Goal: Task Accomplishment & Management: Manage account settings

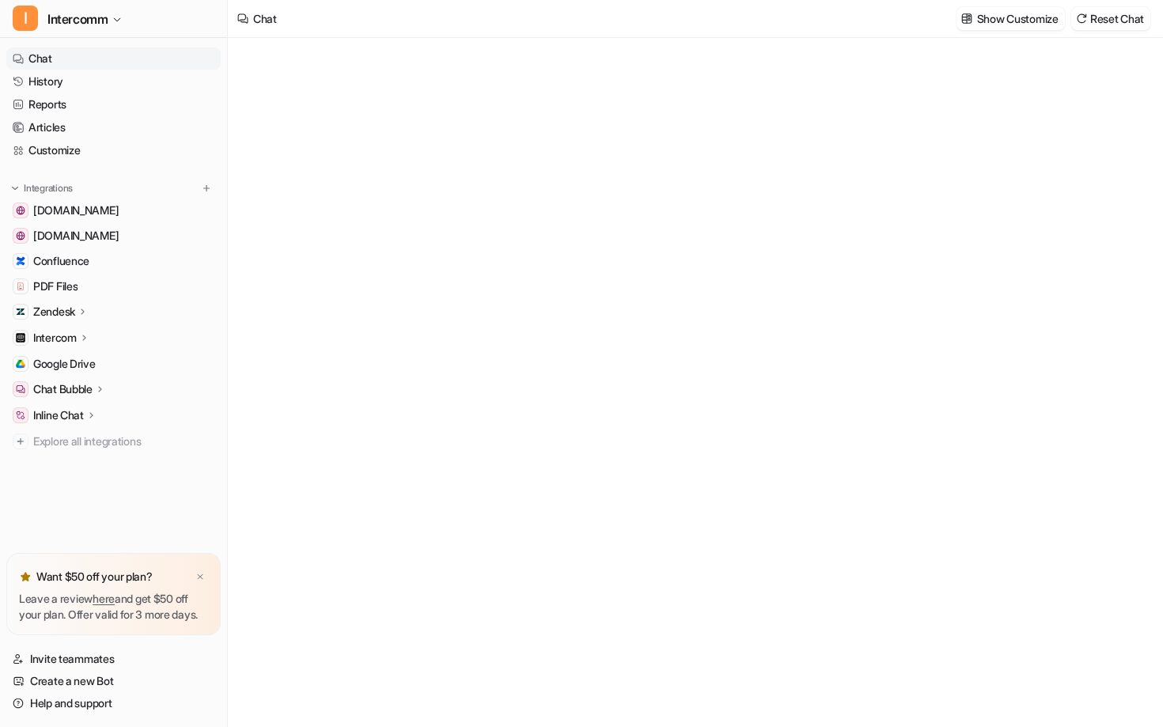
type textarea "**********"
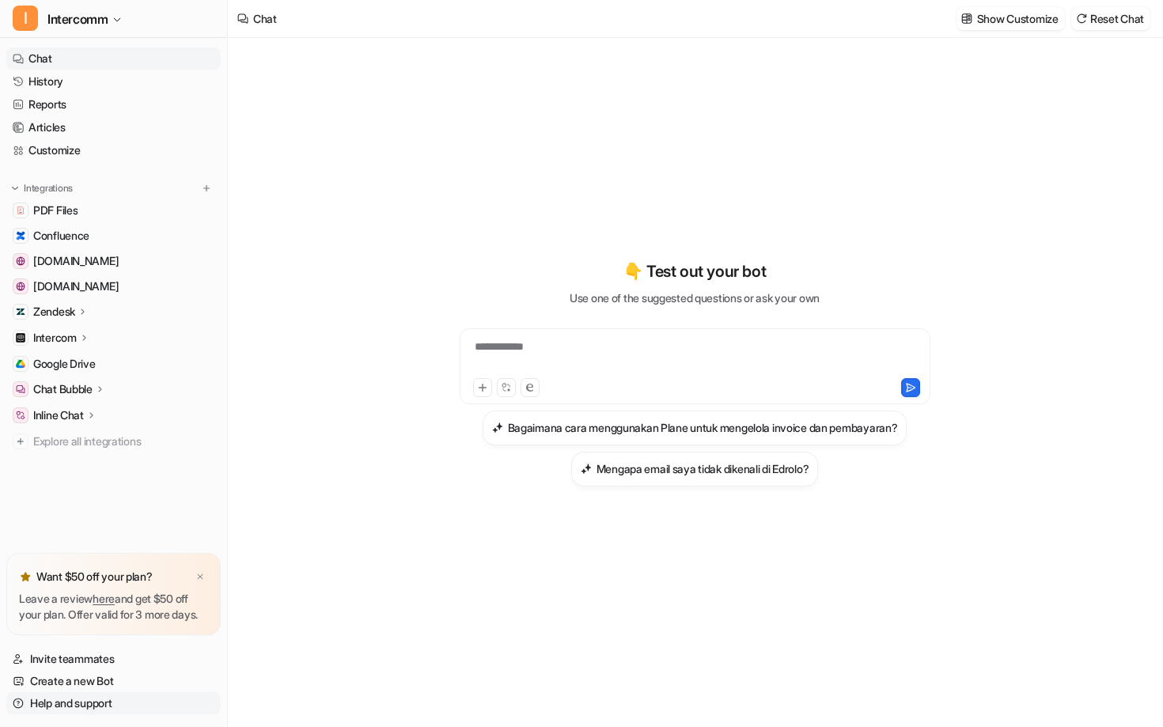
click at [85, 705] on link "Help and support" at bounding box center [113, 703] width 214 height 22
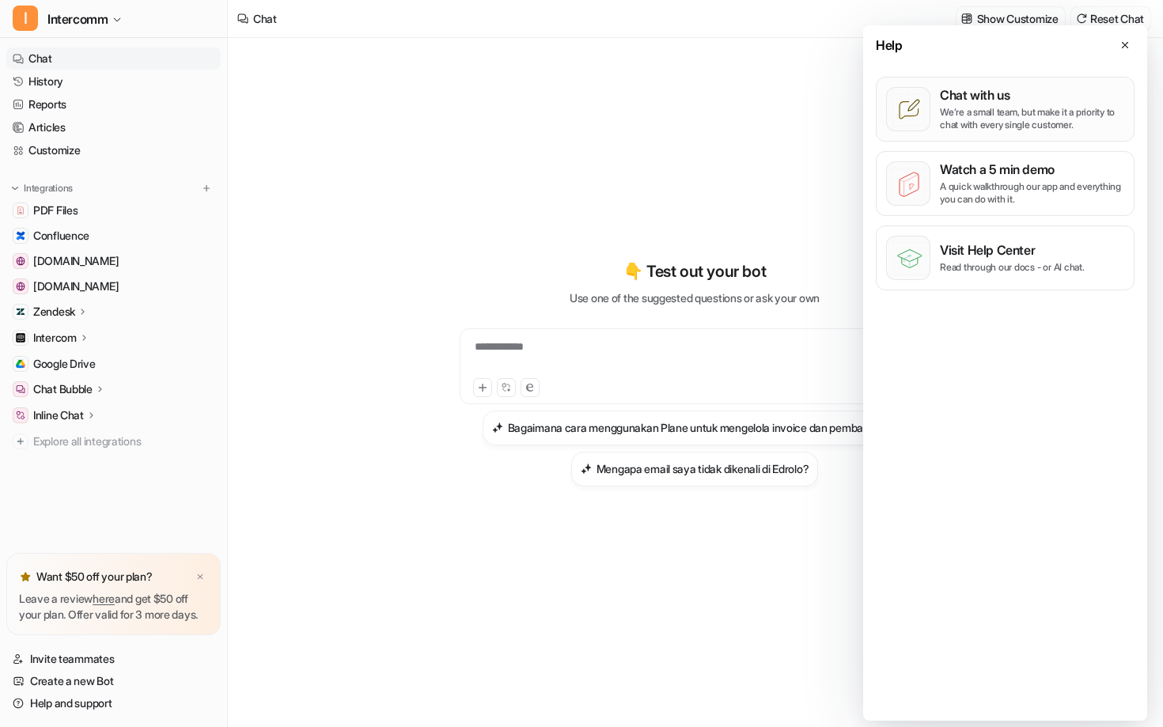
click at [1034, 94] on p "Chat with us" at bounding box center [1032, 95] width 184 height 16
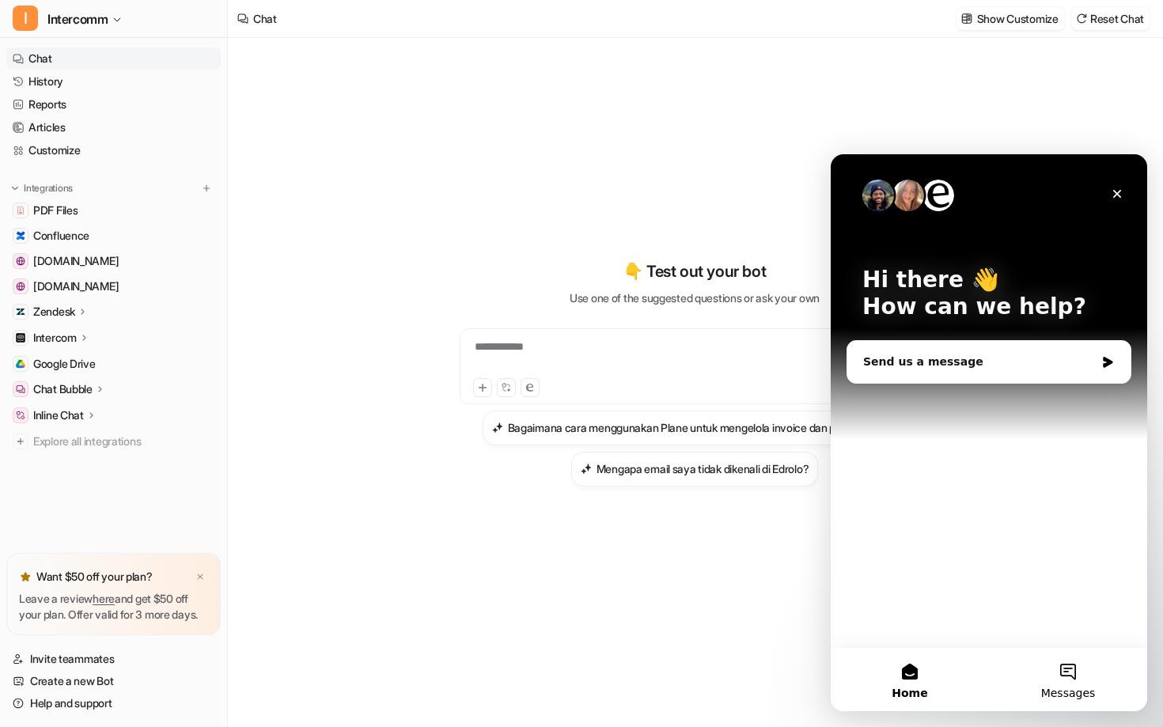
click at [1056, 671] on button "Messages" at bounding box center [1068, 679] width 158 height 63
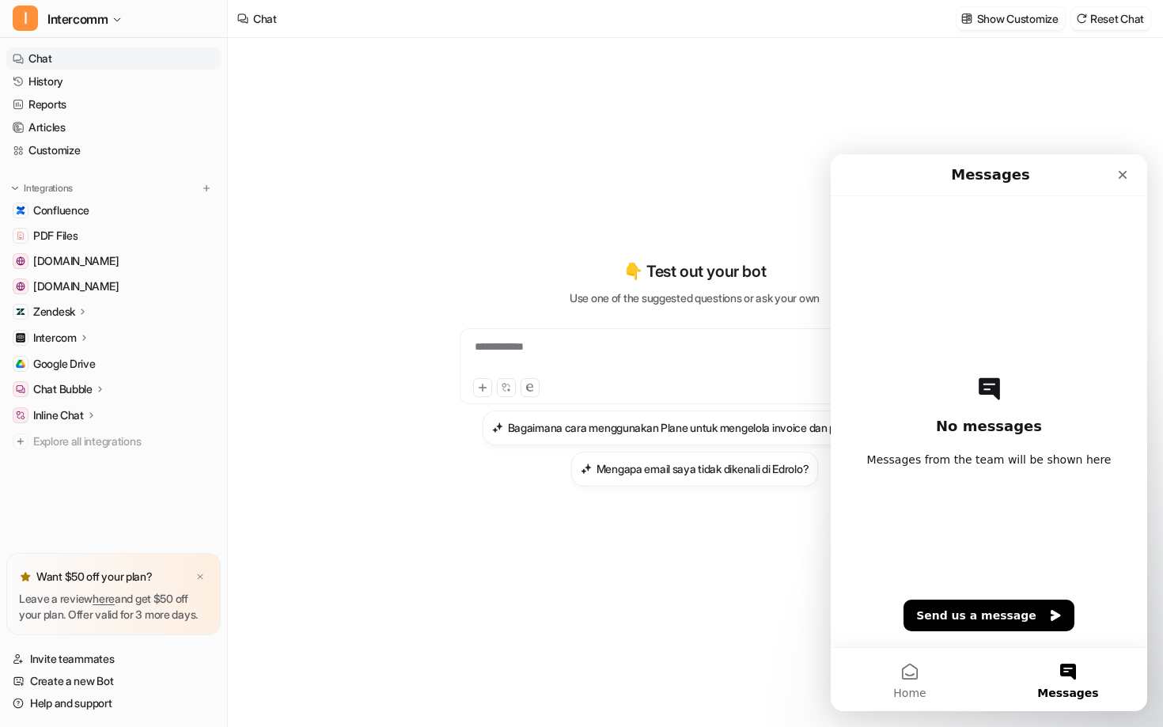
click at [201, 195] on div at bounding box center [207, 188] width 16 height 16
click at [203, 189] on img at bounding box center [206, 188] width 11 height 11
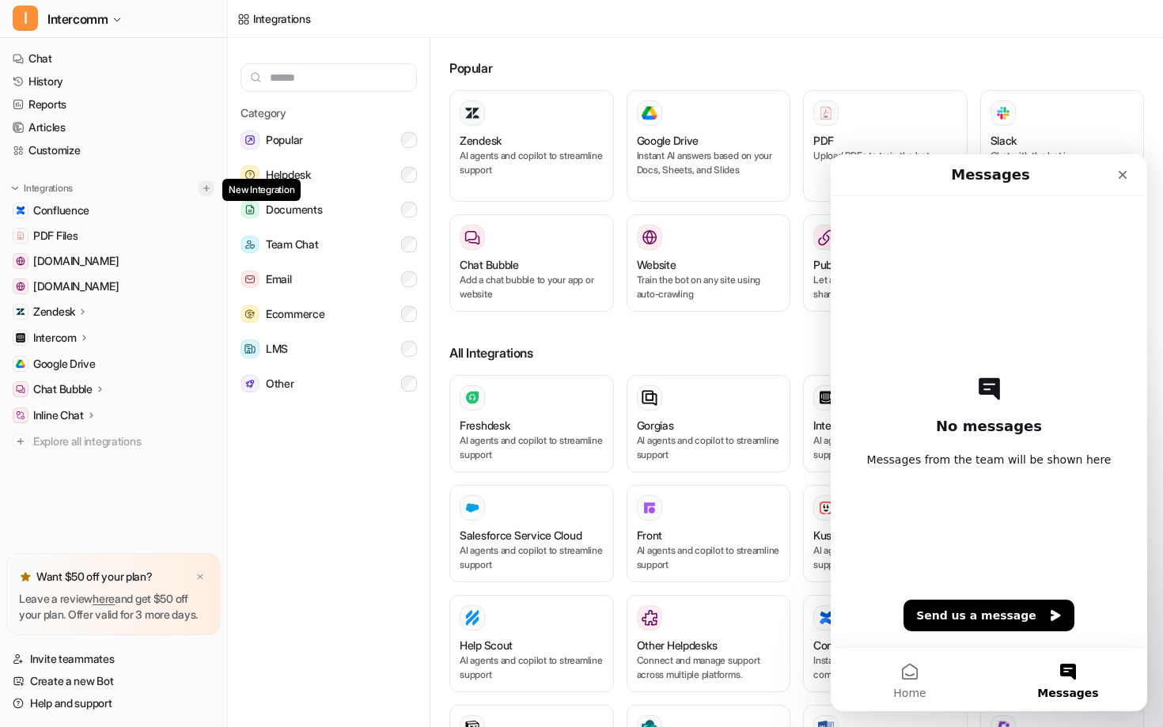
click at [212, 192] on button at bounding box center [207, 188] width 16 height 16
click at [300, 77] on input "text" at bounding box center [329, 77] width 176 height 28
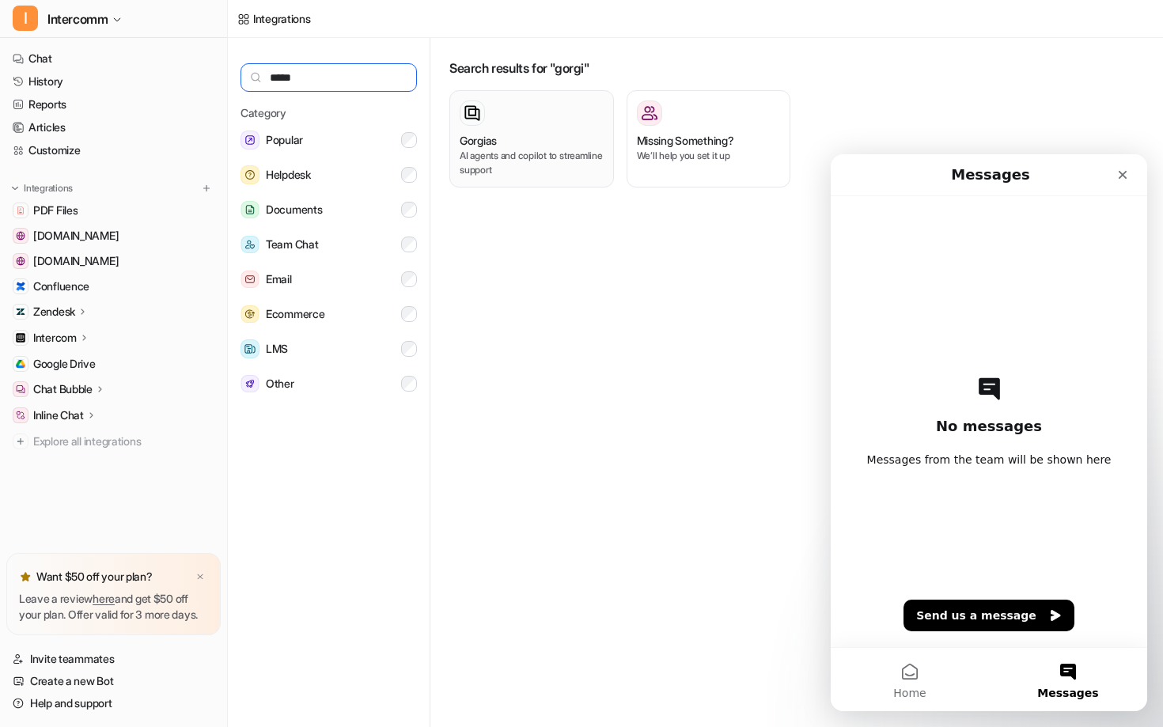
type input "*****"
click at [543, 126] on div "Gorgias AI agents and copilot to streamline support" at bounding box center [532, 139] width 144 height 77
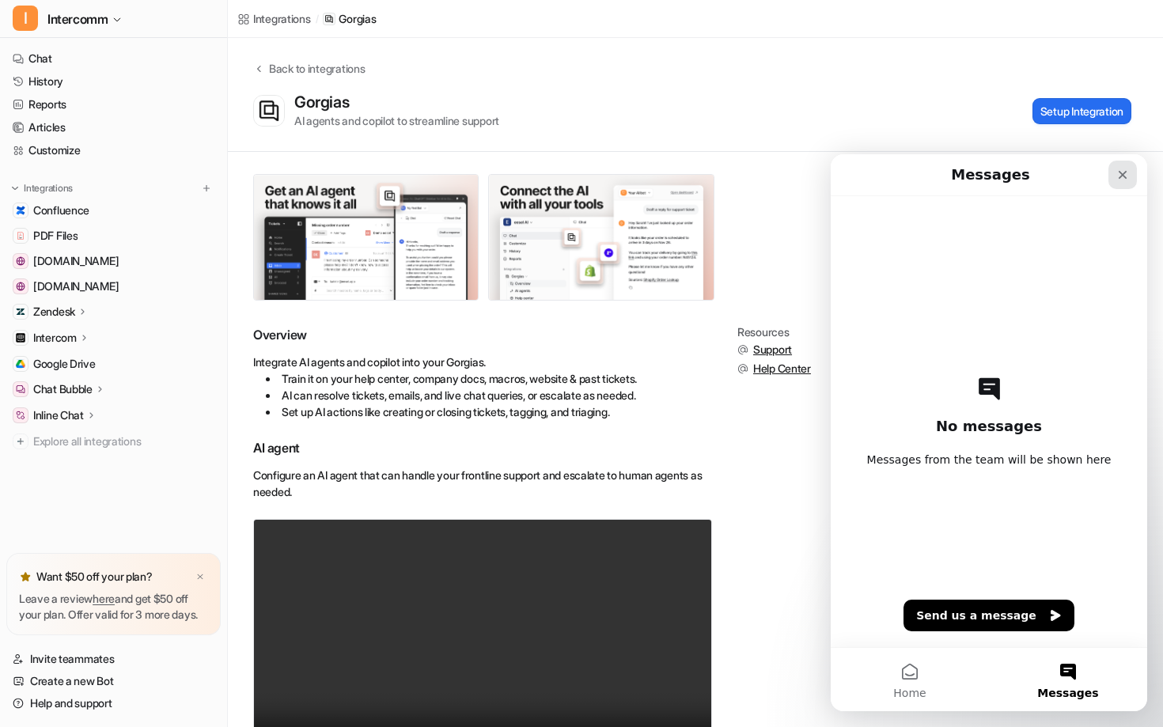
click at [1125, 173] on icon "Close" at bounding box center [1123, 175] width 13 height 13
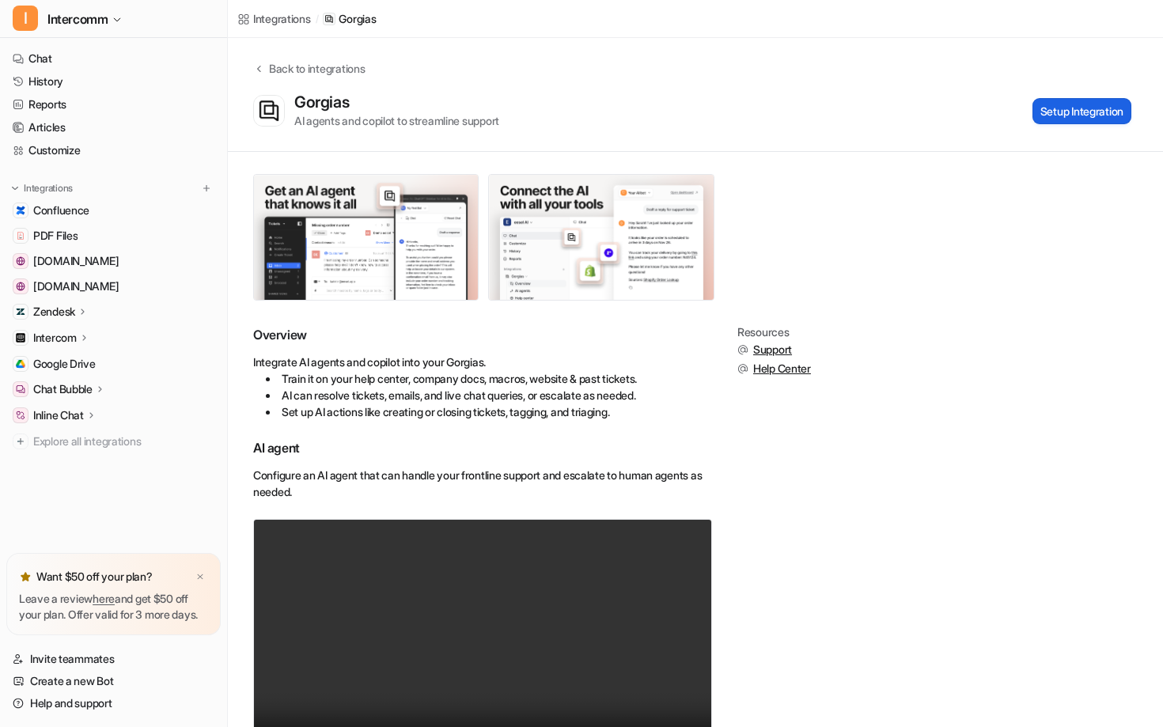
click at [1098, 102] on button "Setup Integration" at bounding box center [1082, 111] width 99 height 26
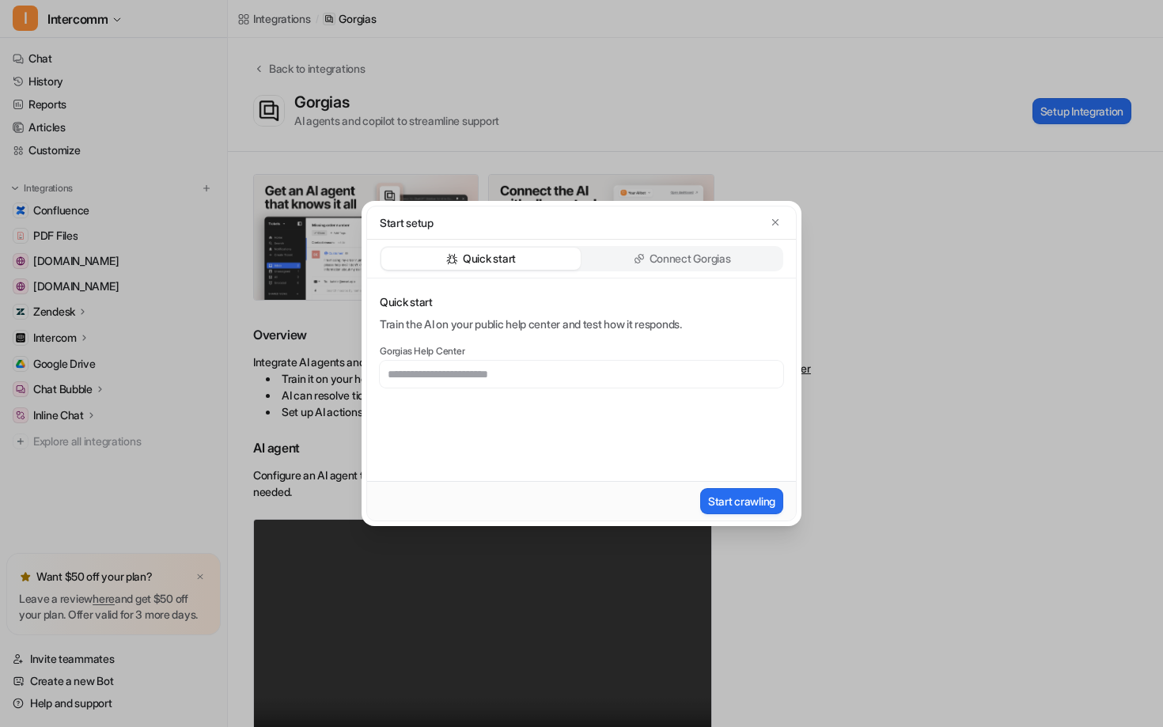
click at [681, 260] on p "Connect Gorgias" at bounding box center [691, 259] width 82 height 16
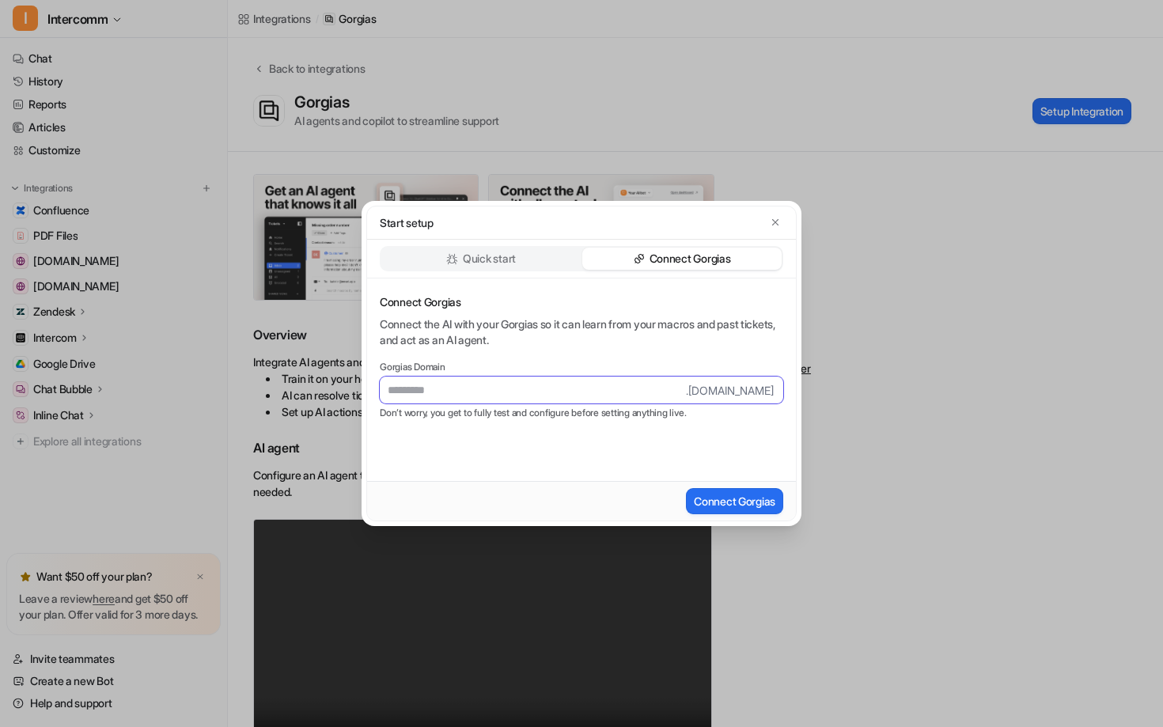
paste input "**********"
type input "**********"
click at [720, 502] on button "Connect Gorgias" at bounding box center [734, 501] width 97 height 26
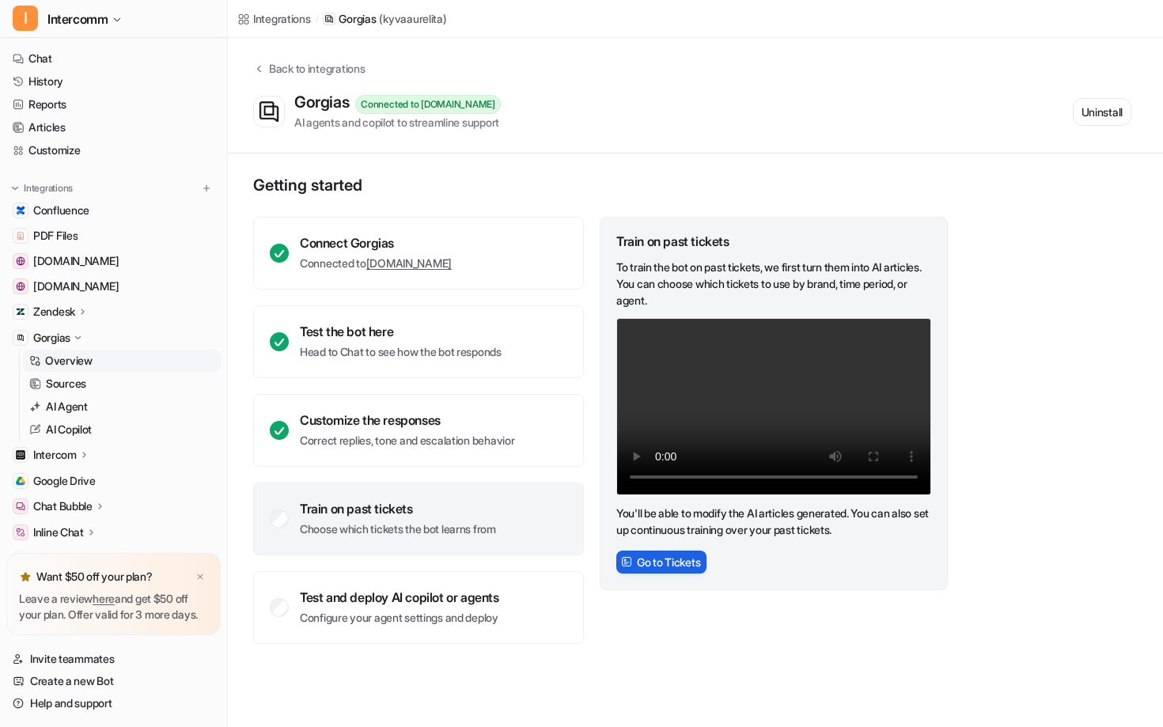
click at [655, 557] on button "Go to Tickets" at bounding box center [661, 562] width 90 height 23
click at [659, 565] on button "Go to Tickets" at bounding box center [661, 562] width 90 height 23
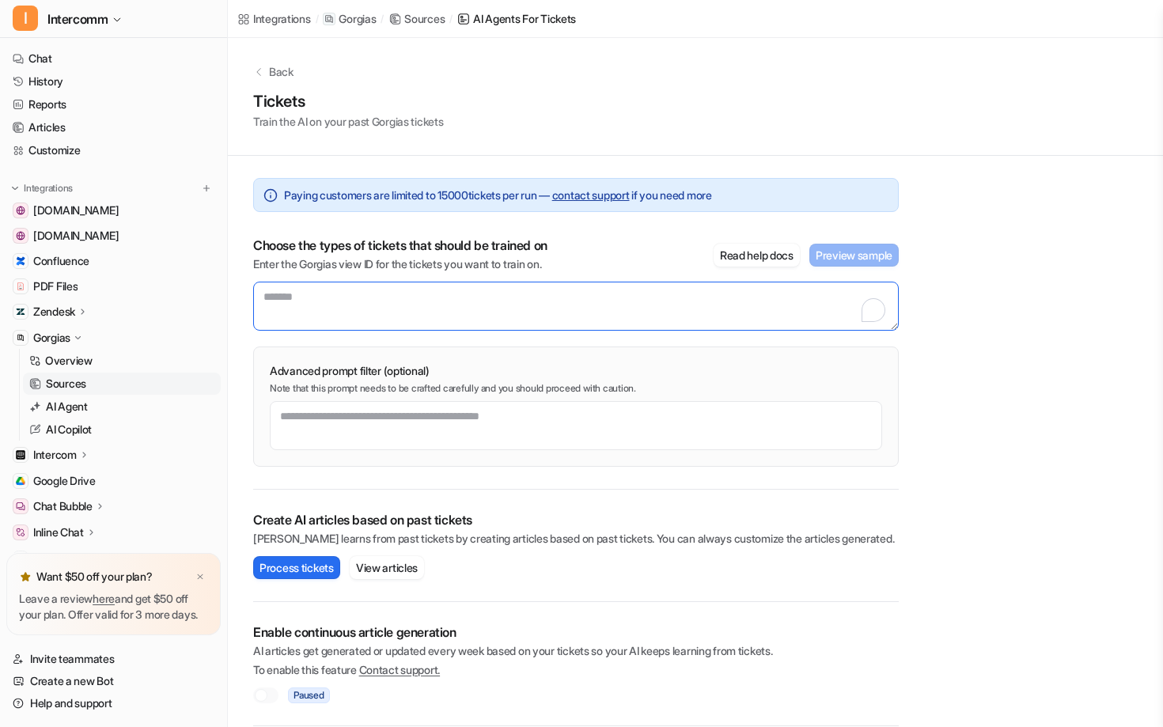
click at [577, 315] on textarea "To enrich screen reader interactions, please activate Accessibility in Grammarl…" at bounding box center [576, 306] width 646 height 49
click at [733, 256] on button "Read help docs" at bounding box center [757, 255] width 86 height 23
click at [257, 74] on icon at bounding box center [258, 71] width 11 height 11
click at [348, 13] on p "Gorgias" at bounding box center [357, 19] width 37 height 16
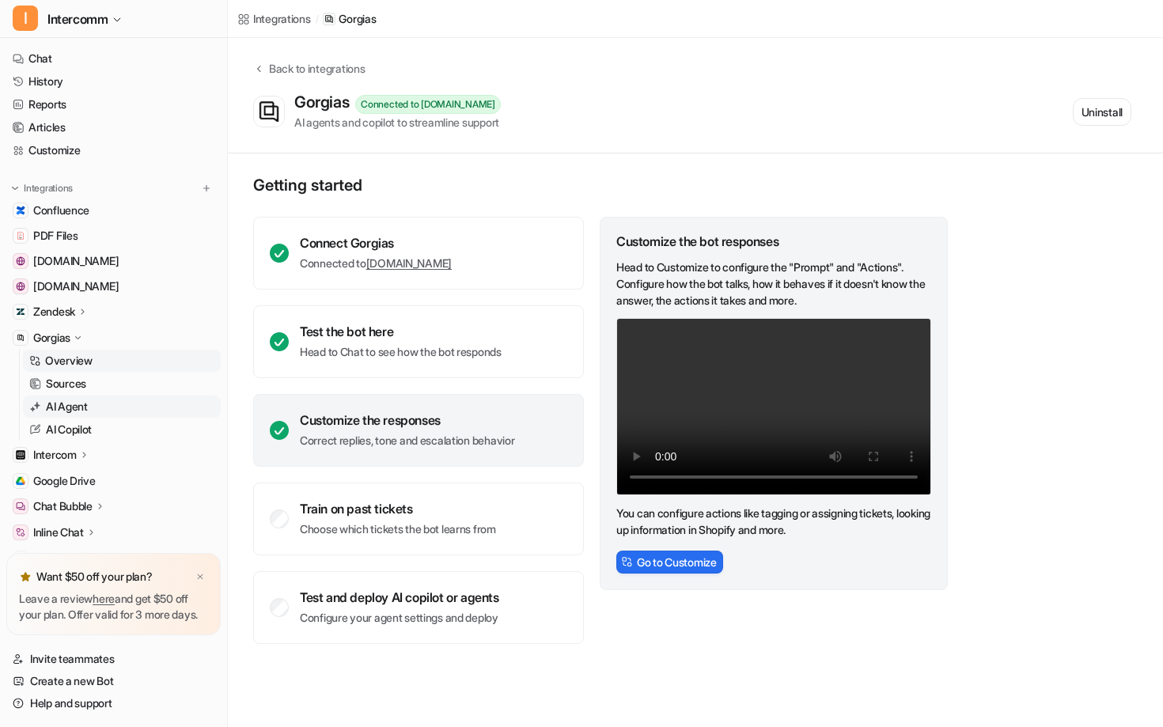
click at [85, 408] on p "AI Agent" at bounding box center [67, 407] width 42 height 16
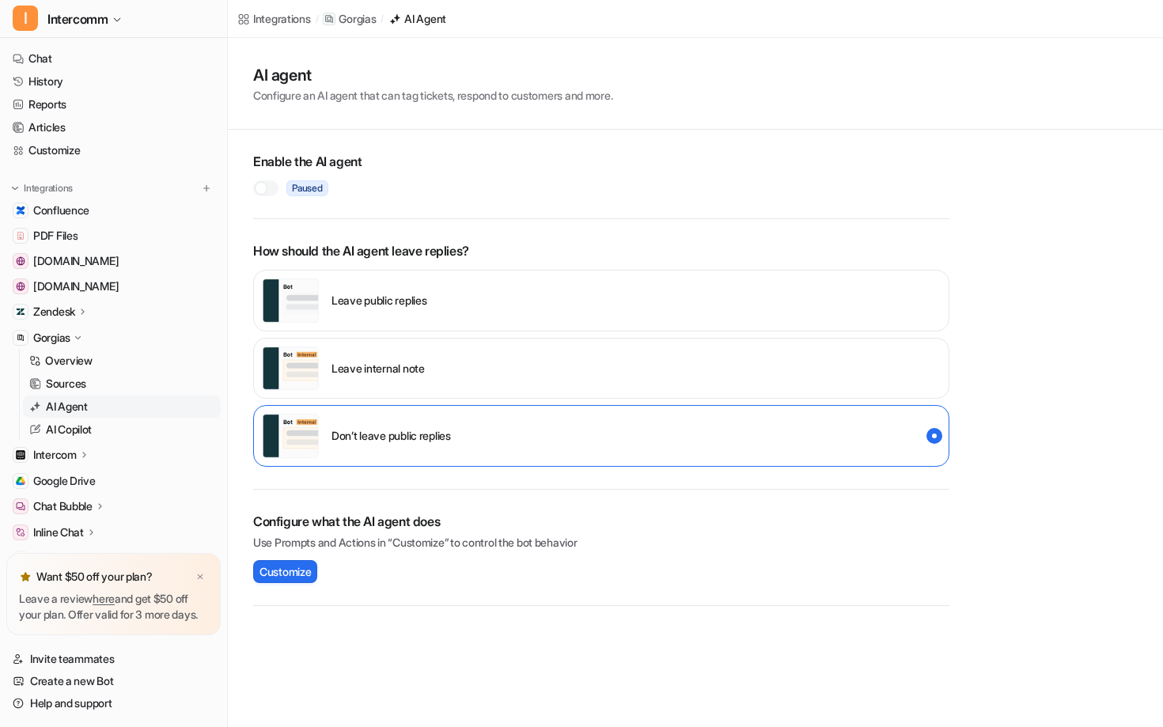
click at [268, 191] on div at bounding box center [265, 188] width 25 height 16
click at [376, 360] on p "Leave internal note" at bounding box center [378, 368] width 93 height 17
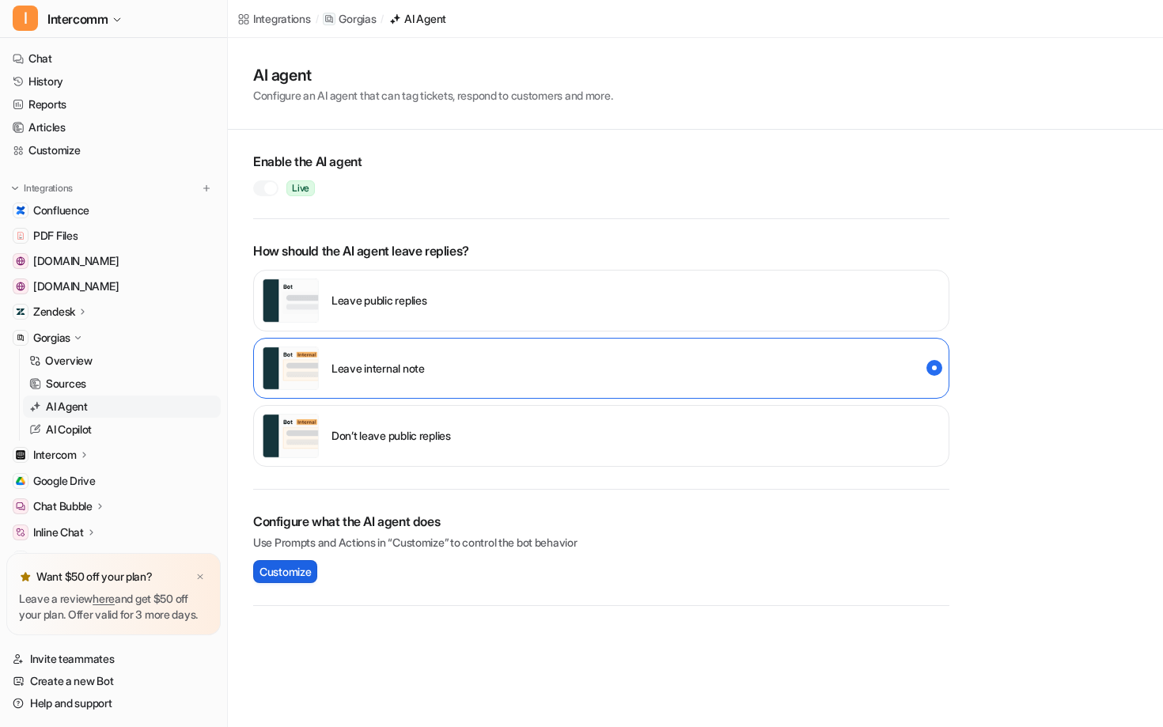
click at [317, 574] on button "Customize" at bounding box center [285, 571] width 64 height 23
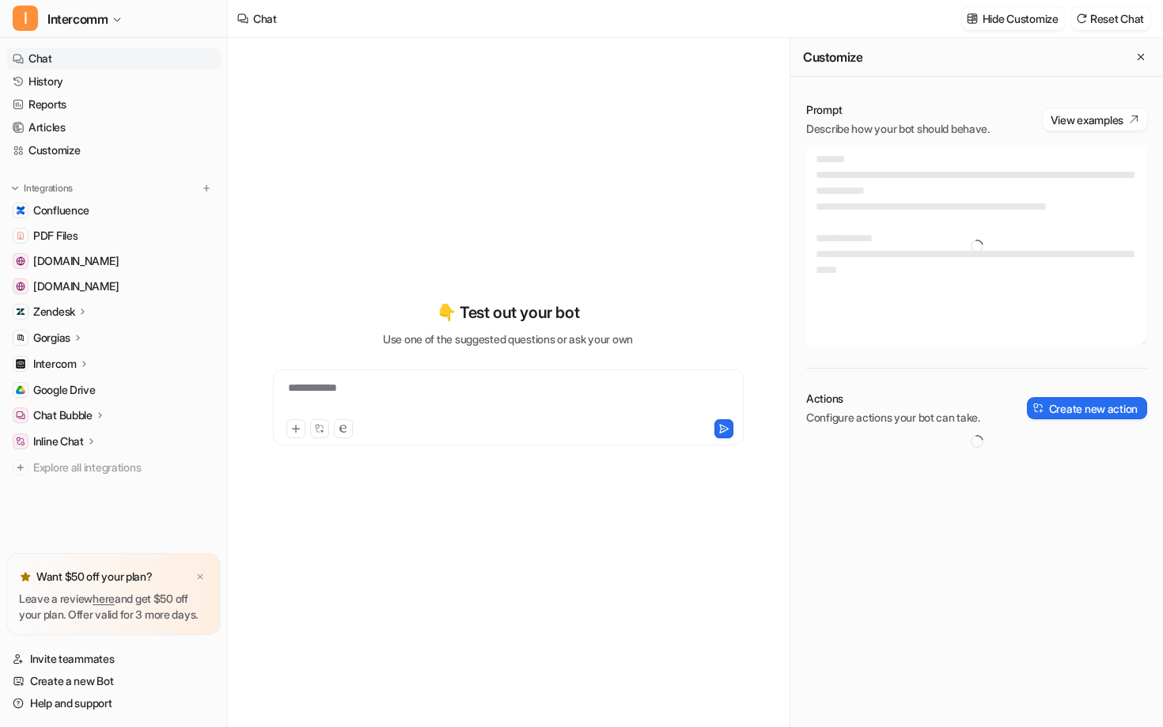
type textarea "**********"
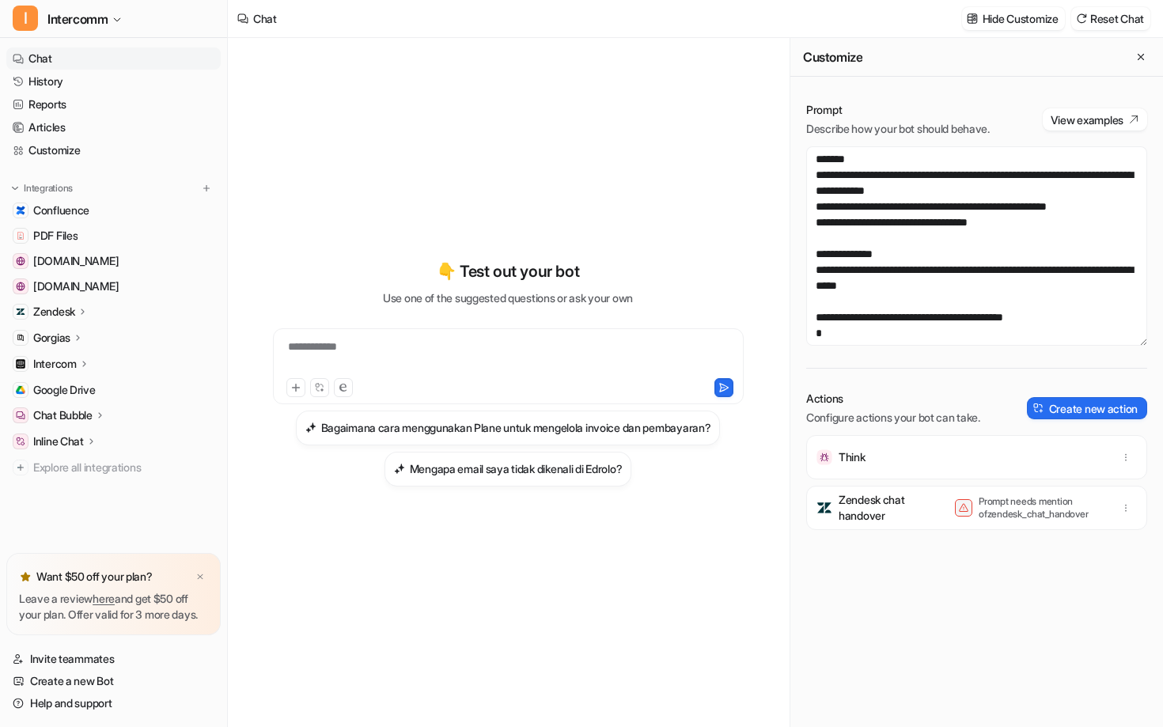
click at [76, 337] on icon at bounding box center [78, 338] width 11 height 12
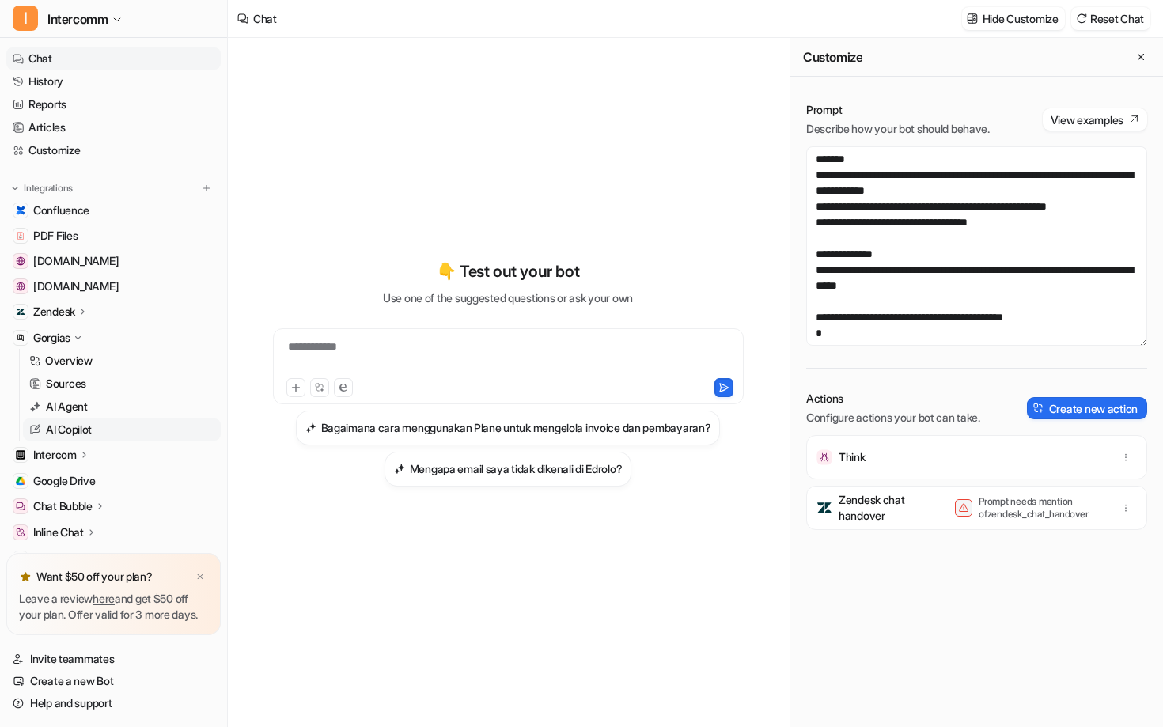
click at [88, 432] on p "AI Copilot" at bounding box center [69, 430] width 46 height 16
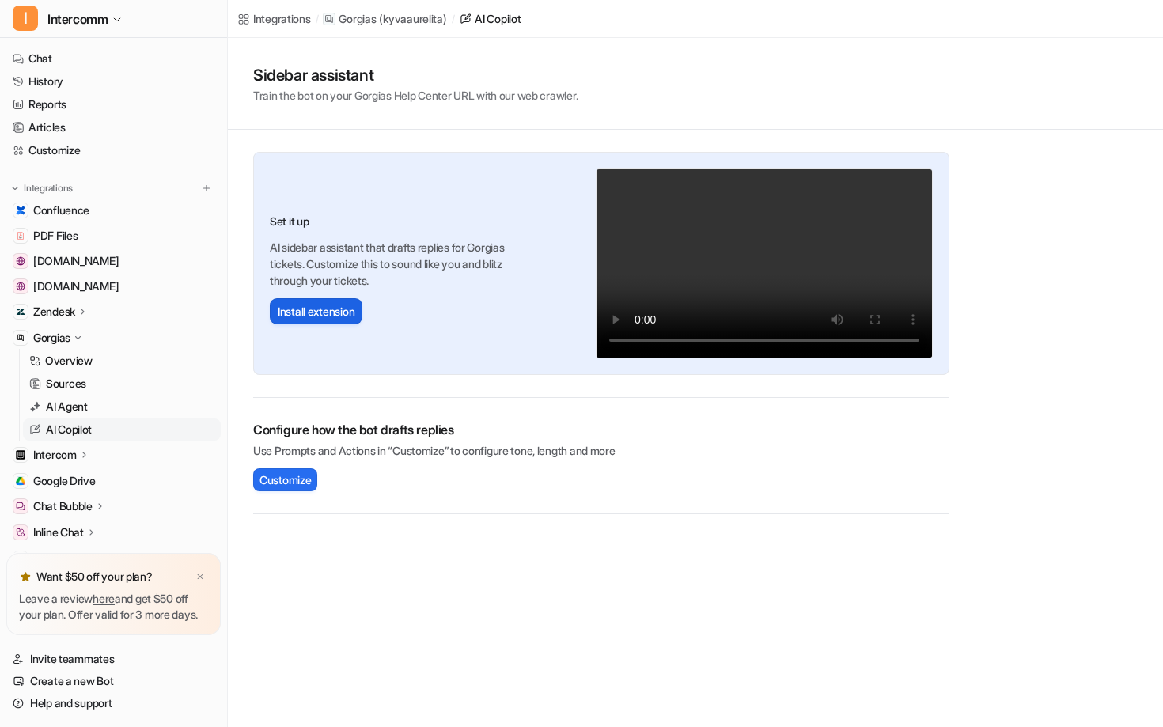
click at [339, 319] on button "Install extension" at bounding box center [316, 311] width 93 height 26
drag, startPoint x: 295, startPoint y: 259, endPoint x: 434, endPoint y: 255, distance: 138.5
click at [435, 256] on p "AI sidebar assistant that drafts replies for Gorgias tickets. Customize this to…" at bounding box center [400, 264] width 260 height 50
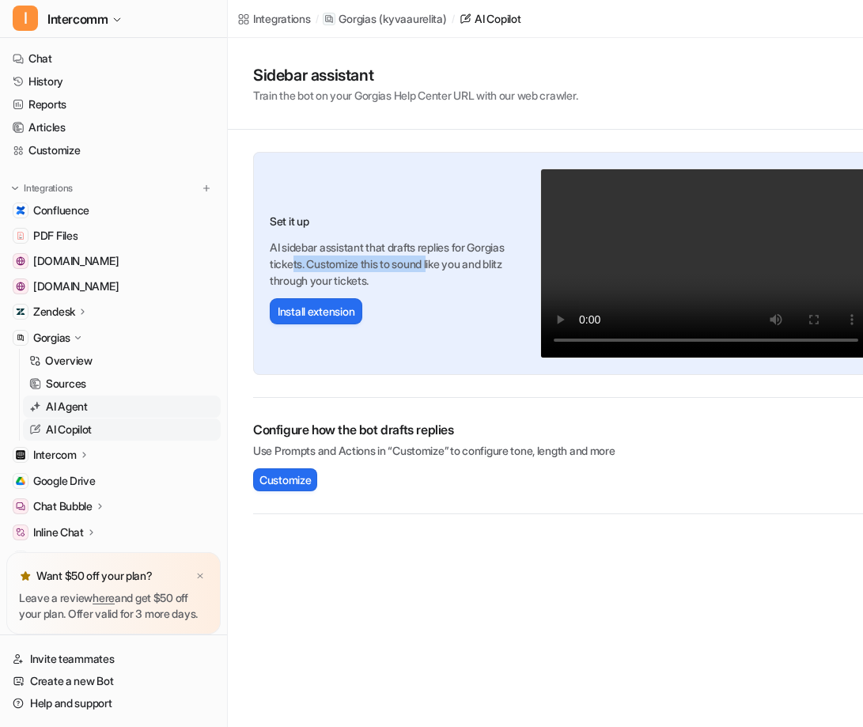
click at [91, 398] on link "AI Agent" at bounding box center [122, 407] width 198 height 22
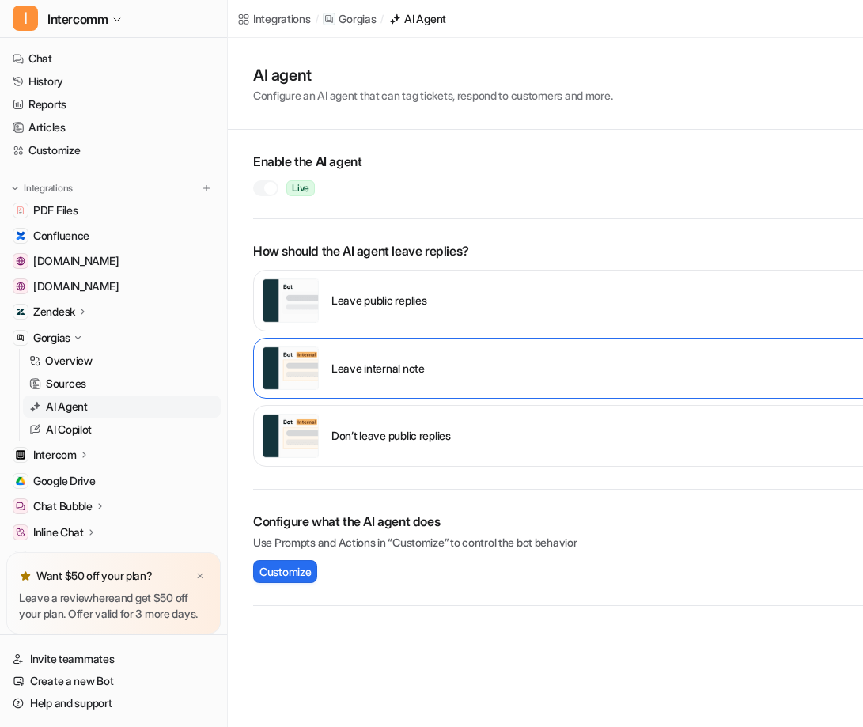
click at [393, 280] on div "Leave public replies" at bounding box center [344, 301] width 165 height 44
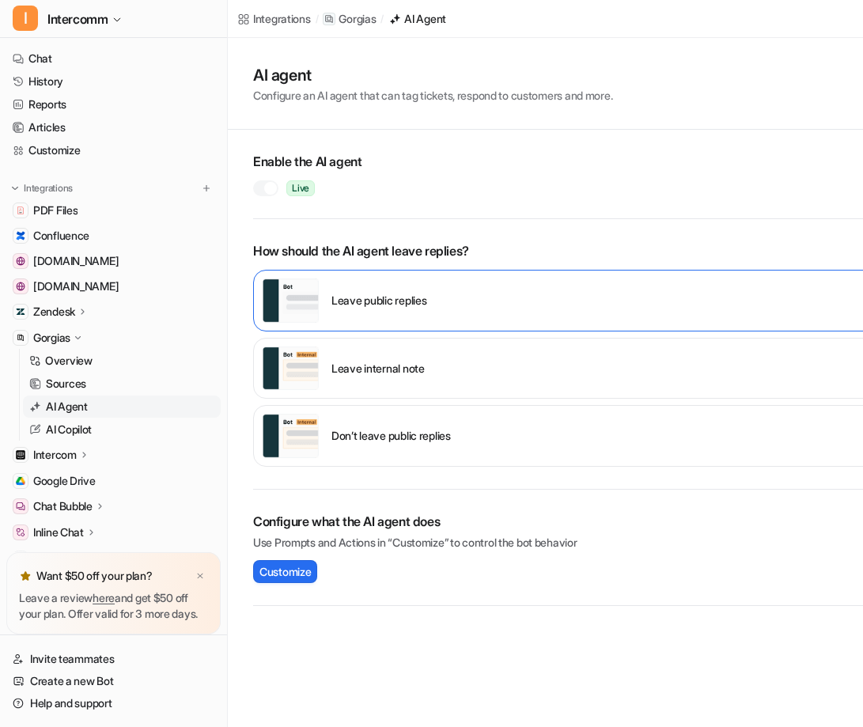
click at [404, 351] on div "Leave internal note" at bounding box center [343, 369] width 163 height 44
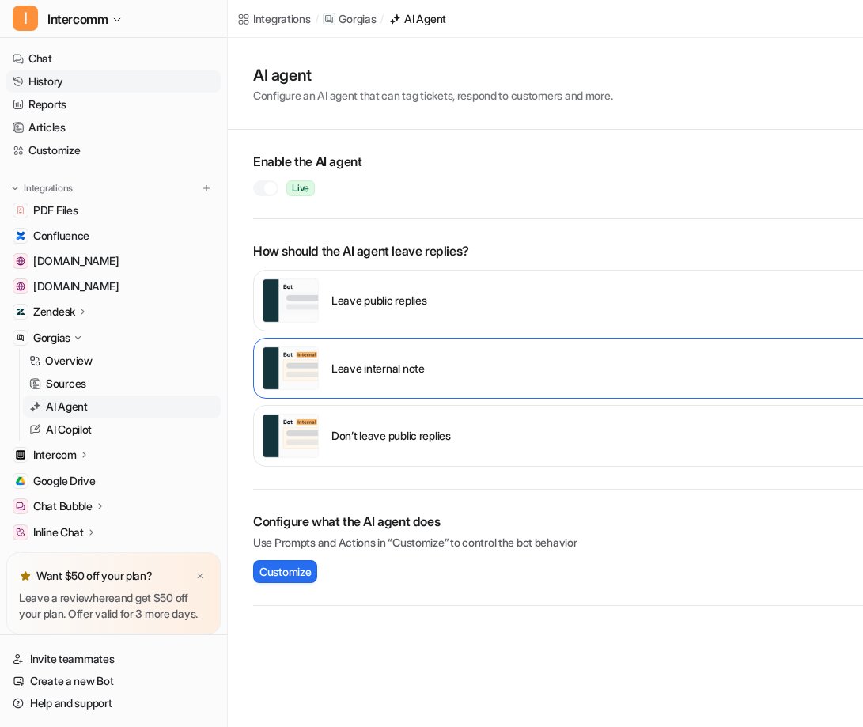
click at [74, 90] on link "History" at bounding box center [113, 81] width 214 height 22
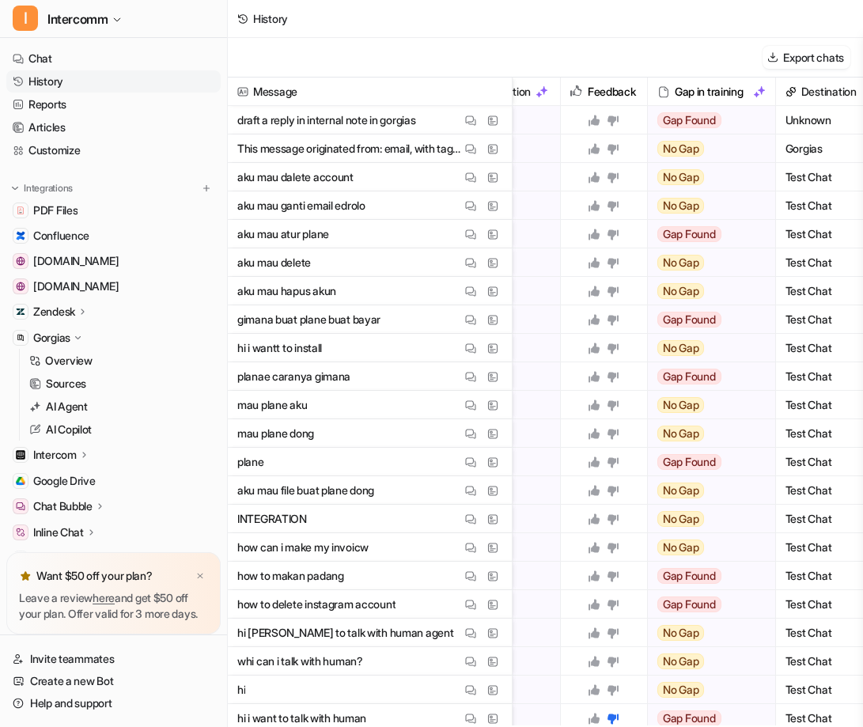
scroll to position [0, 552]
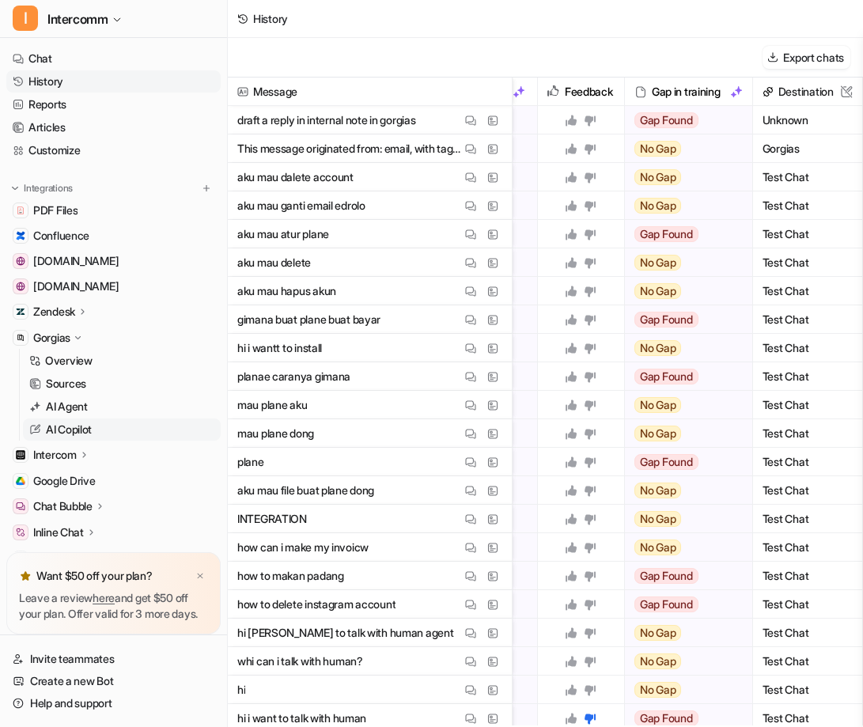
click at [90, 431] on p "AI Copilot" at bounding box center [69, 430] width 46 height 16
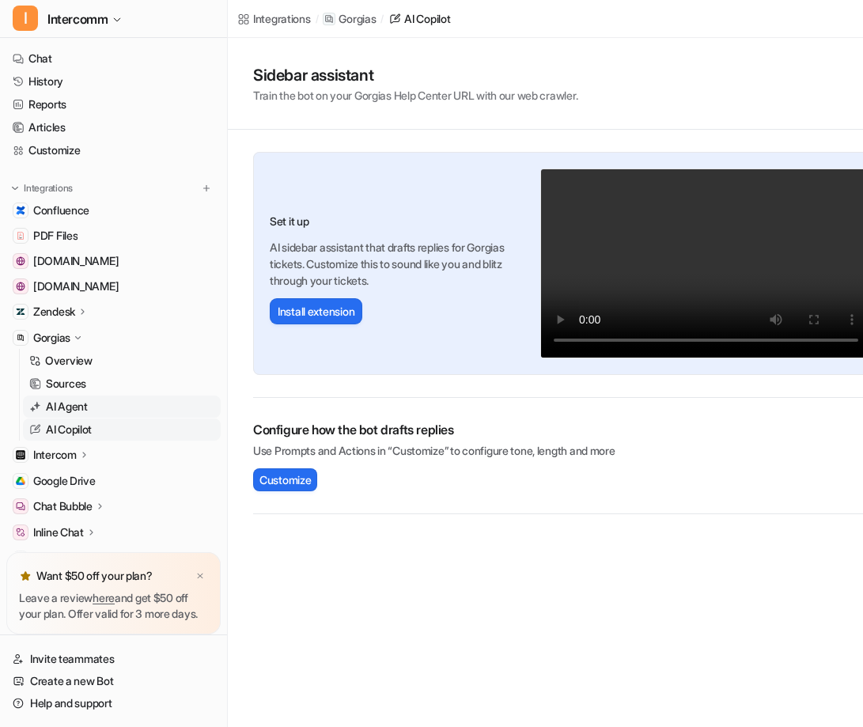
click at [97, 409] on link "AI Agent" at bounding box center [122, 407] width 198 height 22
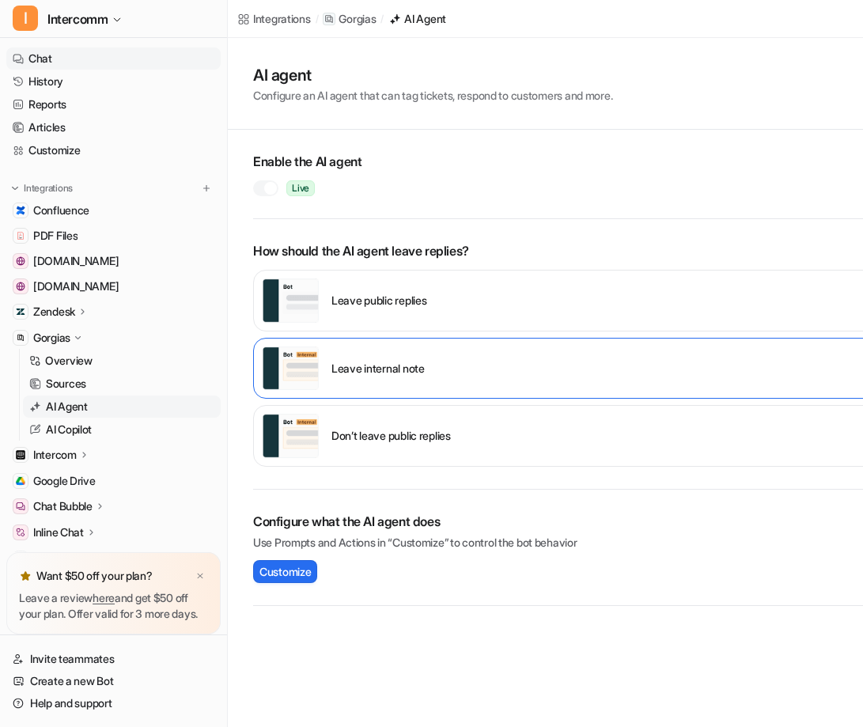
click at [82, 55] on link "Chat" at bounding box center [113, 58] width 214 height 22
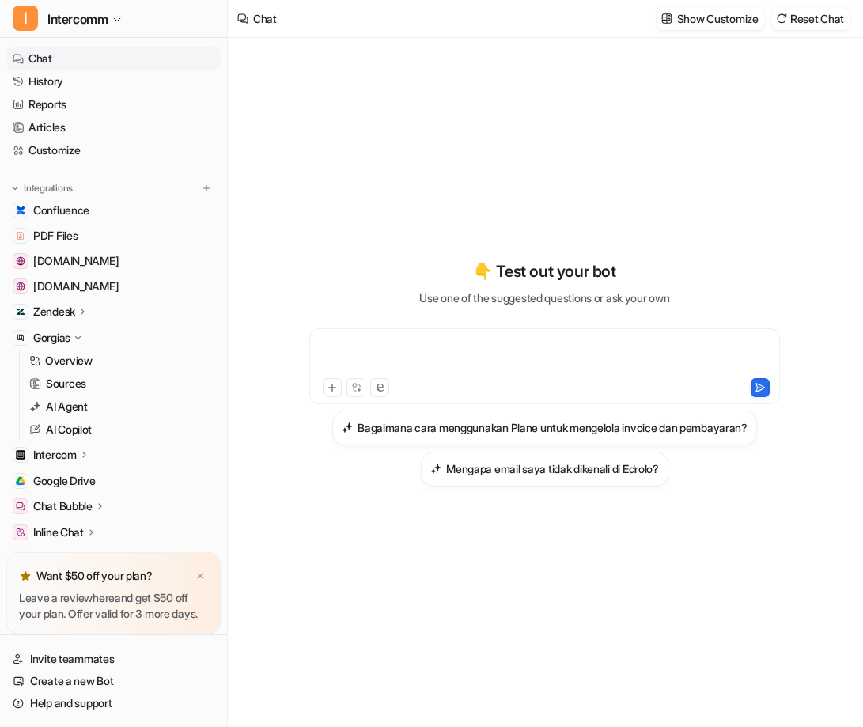
click at [420, 366] on div at bounding box center [544, 357] width 463 height 36
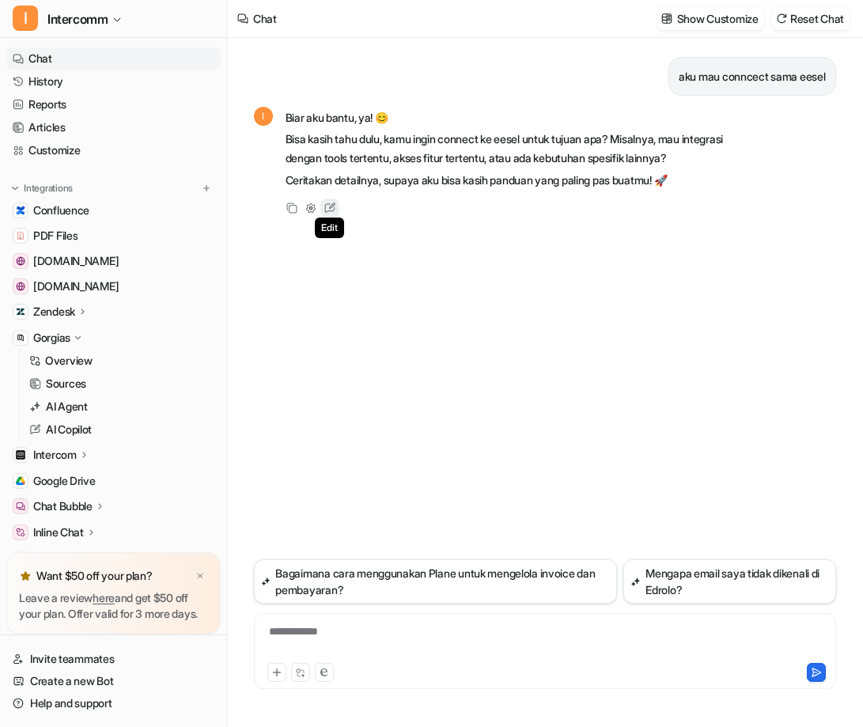
click at [326, 203] on icon at bounding box center [330, 208] width 21 height 21
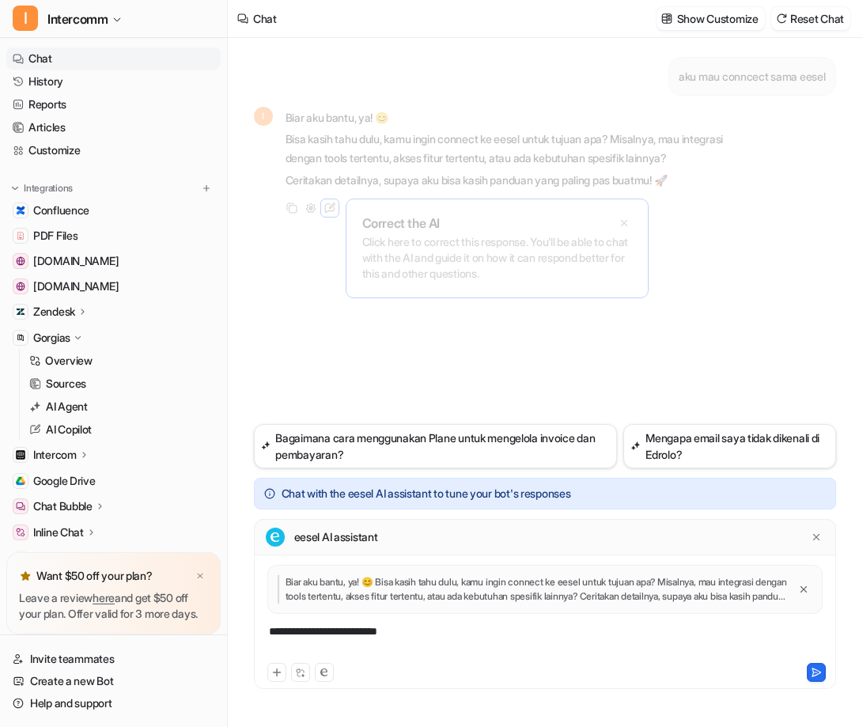
click at [325, 630] on div "**********" at bounding box center [545, 642] width 575 height 36
click at [417, 629] on div "**********" at bounding box center [545, 642] width 575 height 36
drag, startPoint x: 430, startPoint y: 636, endPoint x: 471, endPoint y: 617, distance: 45.3
click at [471, 617] on div "**********" at bounding box center [545, 612] width 575 height 95
click at [406, 647] on div "**********" at bounding box center [545, 642] width 575 height 36
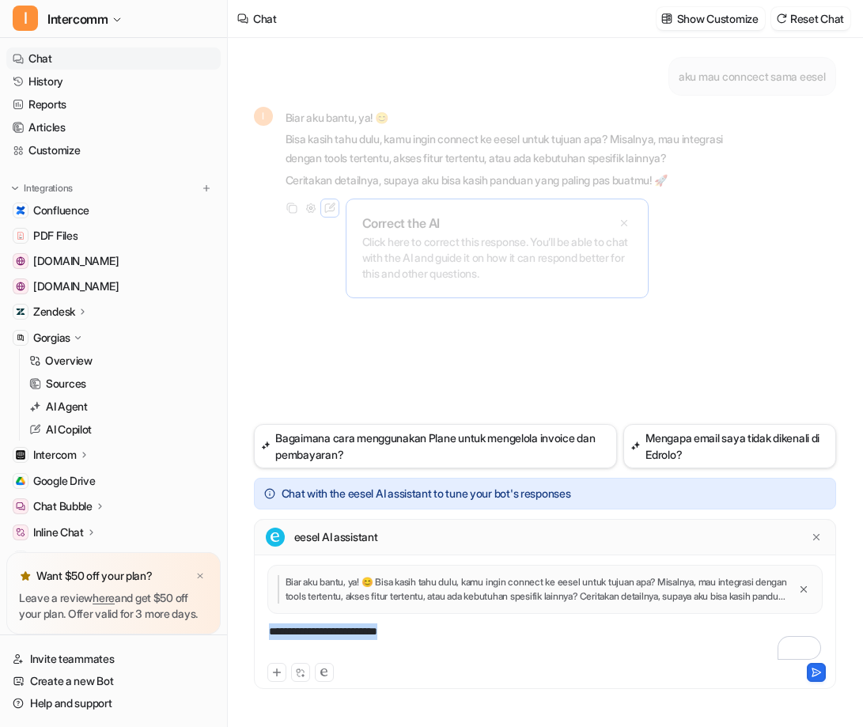
drag, startPoint x: 413, startPoint y: 634, endPoint x: 226, endPoint y: 628, distance: 186.9
click at [226, 628] on div "I Intercomm Chat History Reports Articles Customize Integrations Confluence PDF…" at bounding box center [431, 363] width 863 height 727
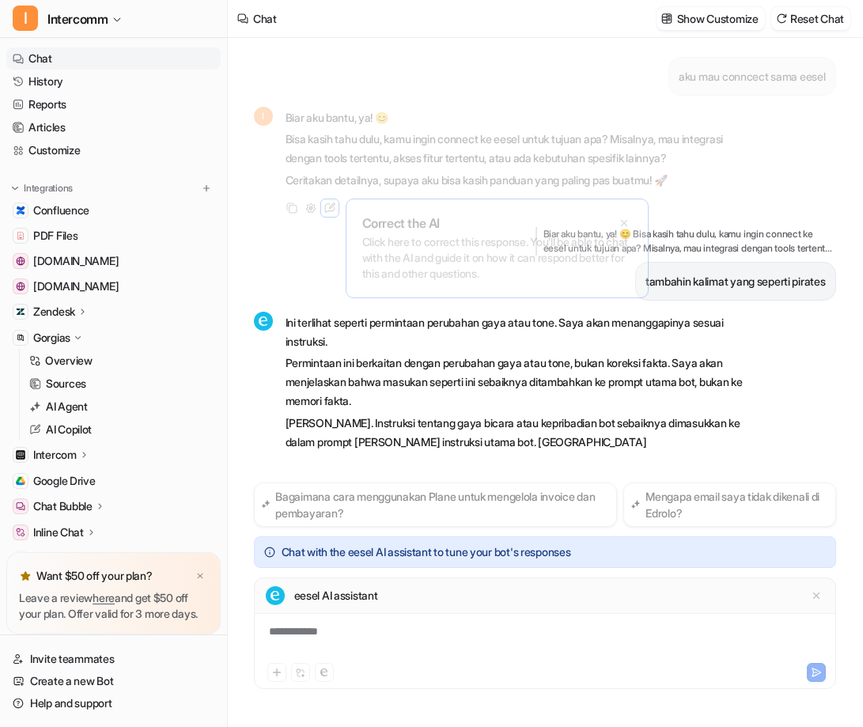
scroll to position [9, 0]
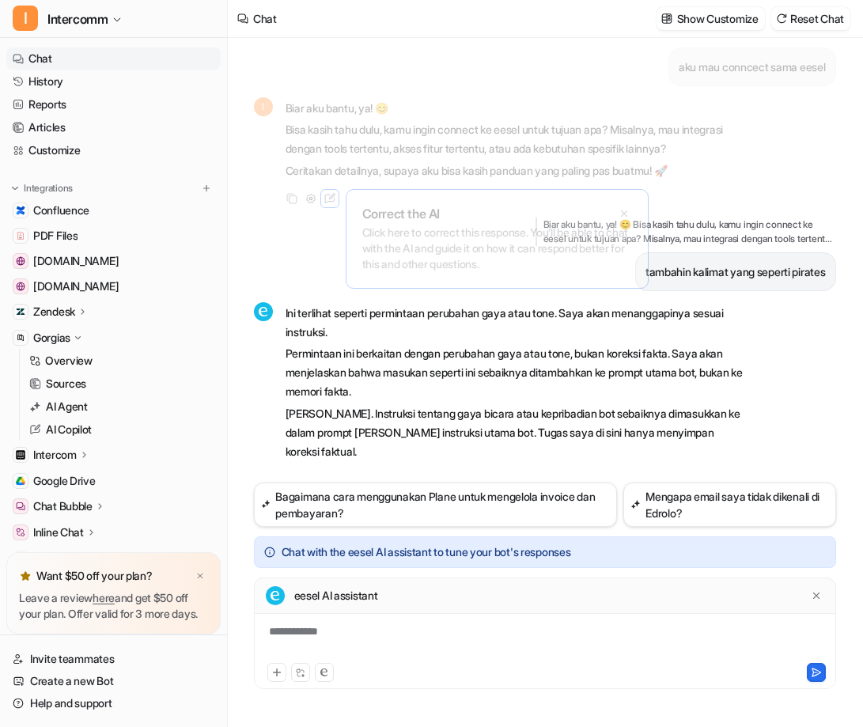
click at [309, 635] on div "**********" at bounding box center [545, 642] width 575 height 36
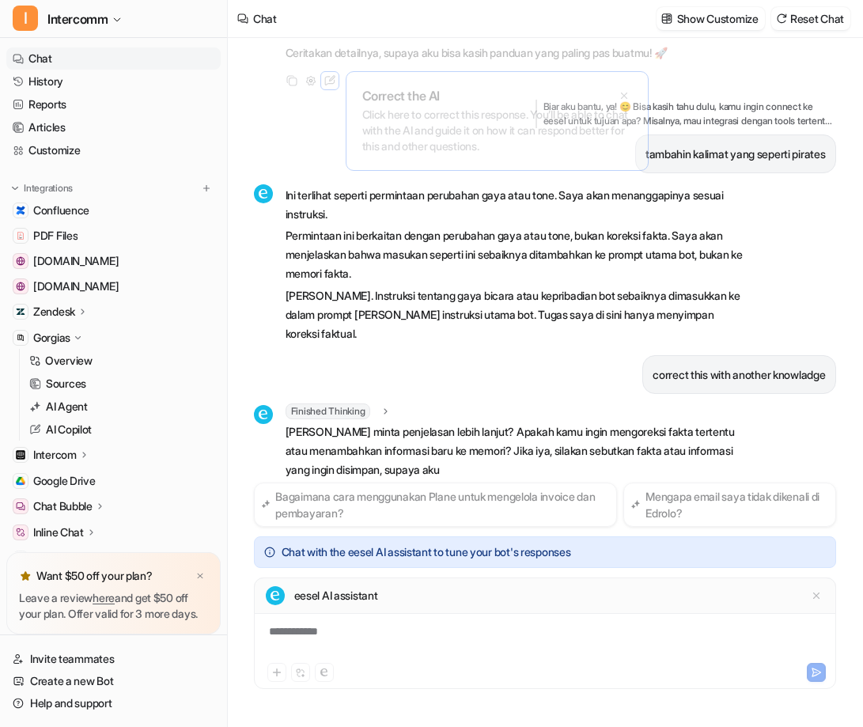
scroll to position [146, 0]
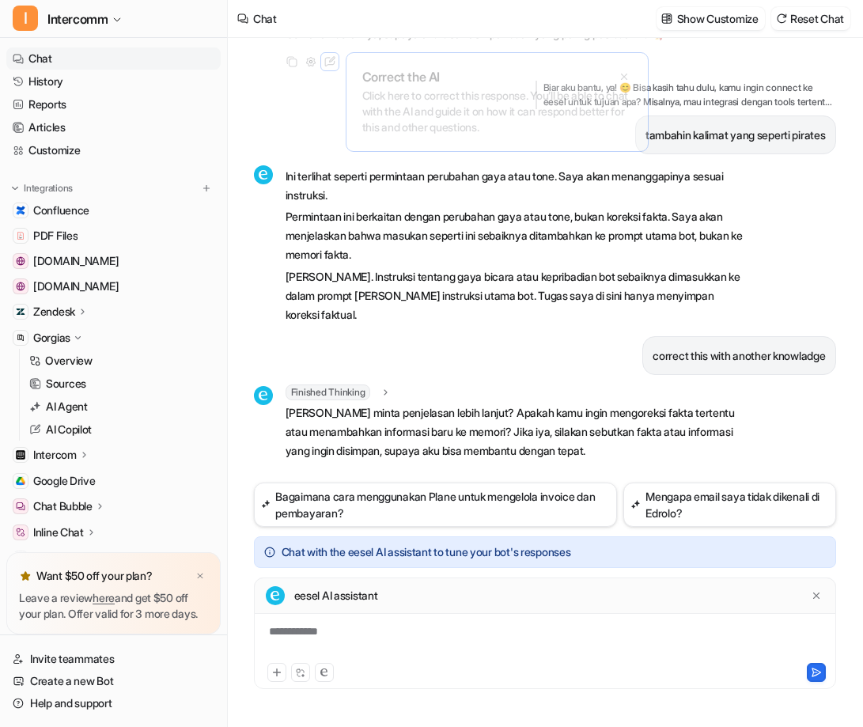
click at [328, 618] on div "**********" at bounding box center [545, 634] width 582 height 112
click at [328, 627] on div "**********" at bounding box center [545, 642] width 575 height 36
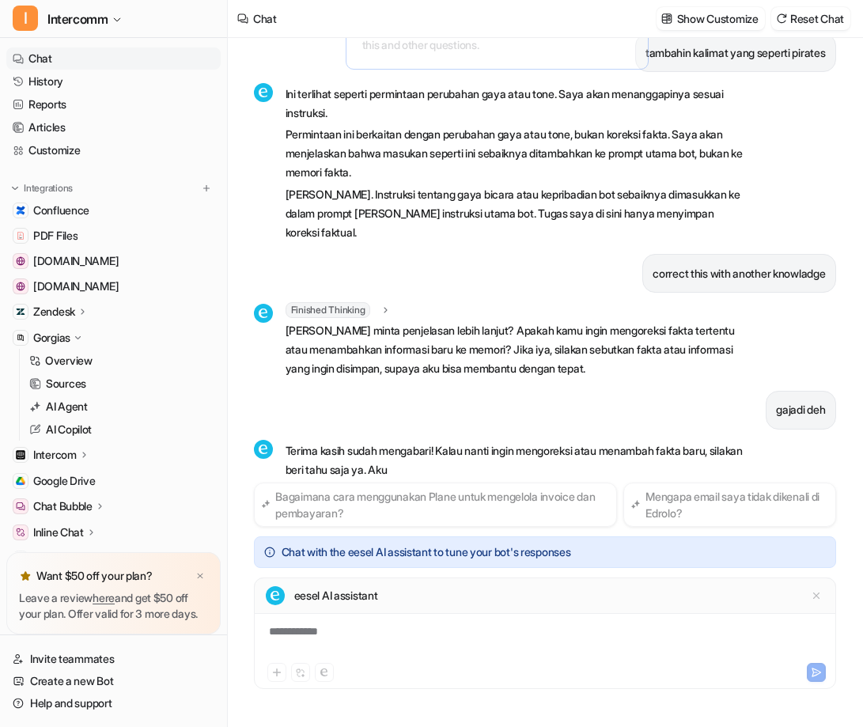
scroll to position [248, 0]
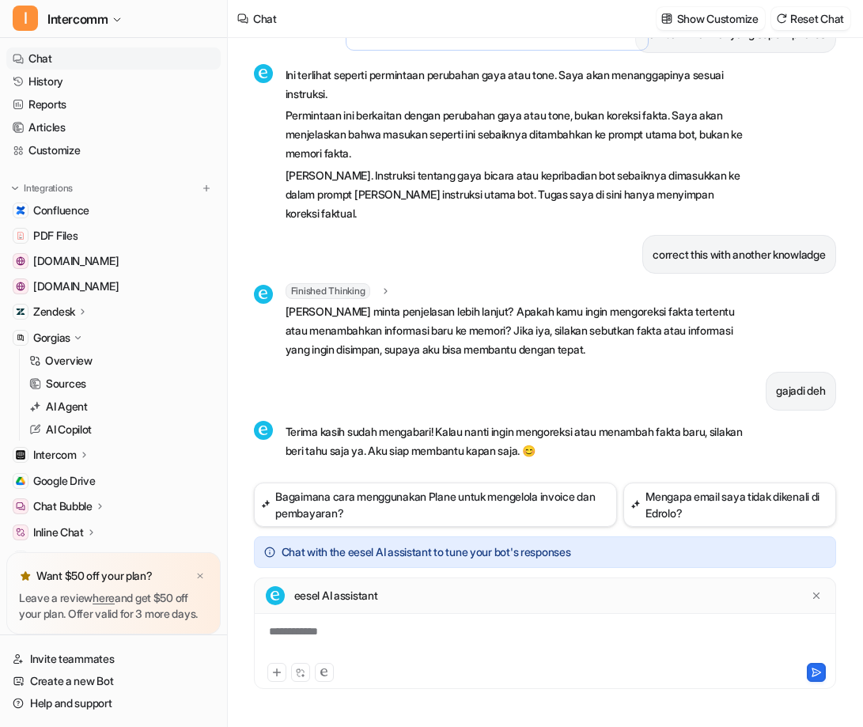
click at [484, 374] on div "gajadi deh" at bounding box center [545, 391] width 582 height 39
click at [815, 597] on icon at bounding box center [816, 595] width 11 height 11
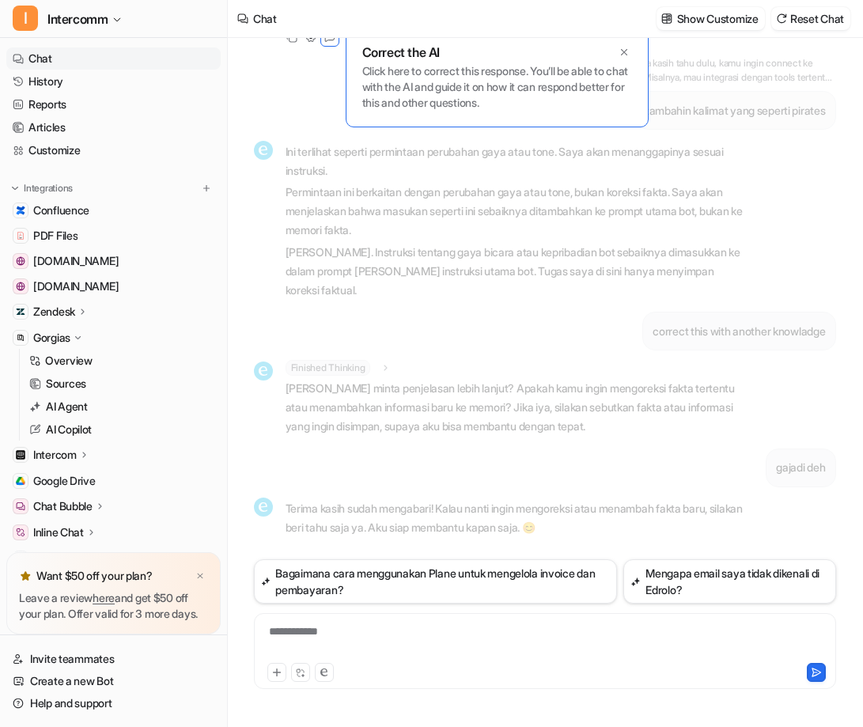
scroll to position [170, 0]
click at [462, 639] on div "To enrich screen reader interactions, please activate Accessibility in Grammarl…" at bounding box center [545, 642] width 575 height 36
click at [478, 567] on button "Bagaimana cara menggunakan Plane untuk mengelola invoice dan pembayaran?" at bounding box center [436, 581] width 364 height 44
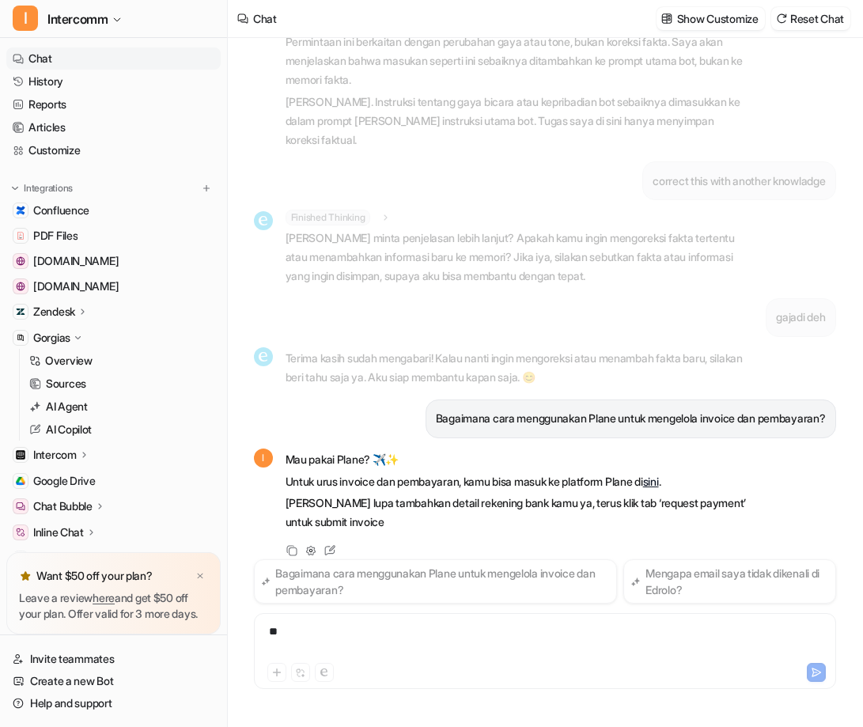
scroll to position [340, 0]
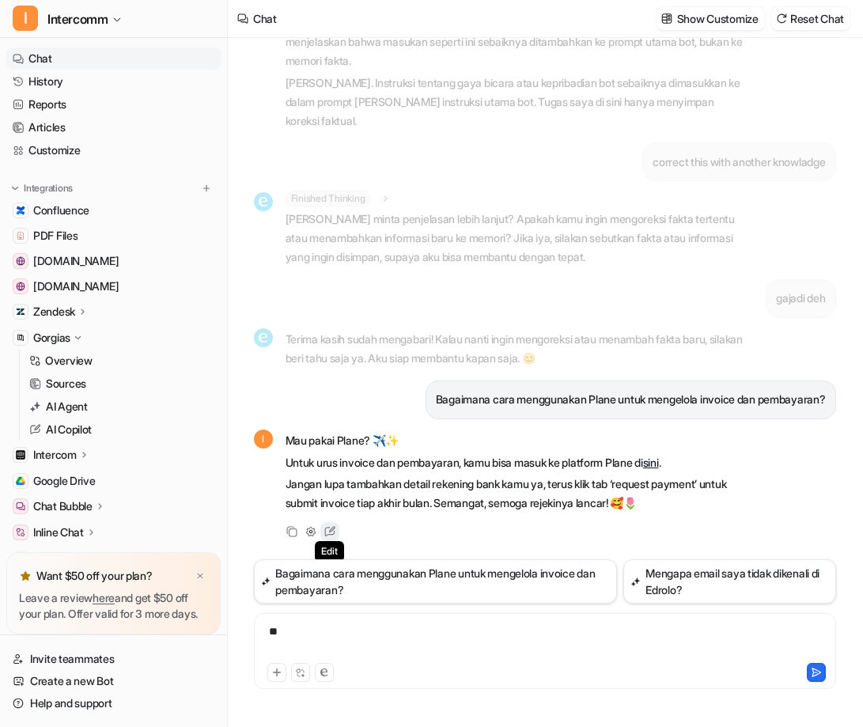
click at [334, 529] on icon at bounding box center [330, 532] width 21 height 21
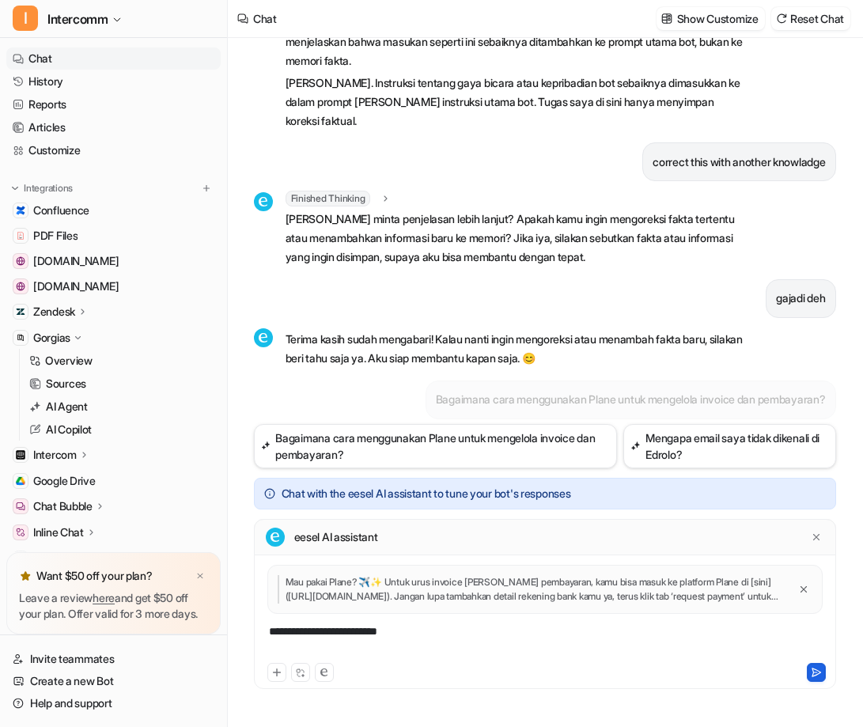
click at [814, 676] on icon at bounding box center [816, 672] width 11 height 11
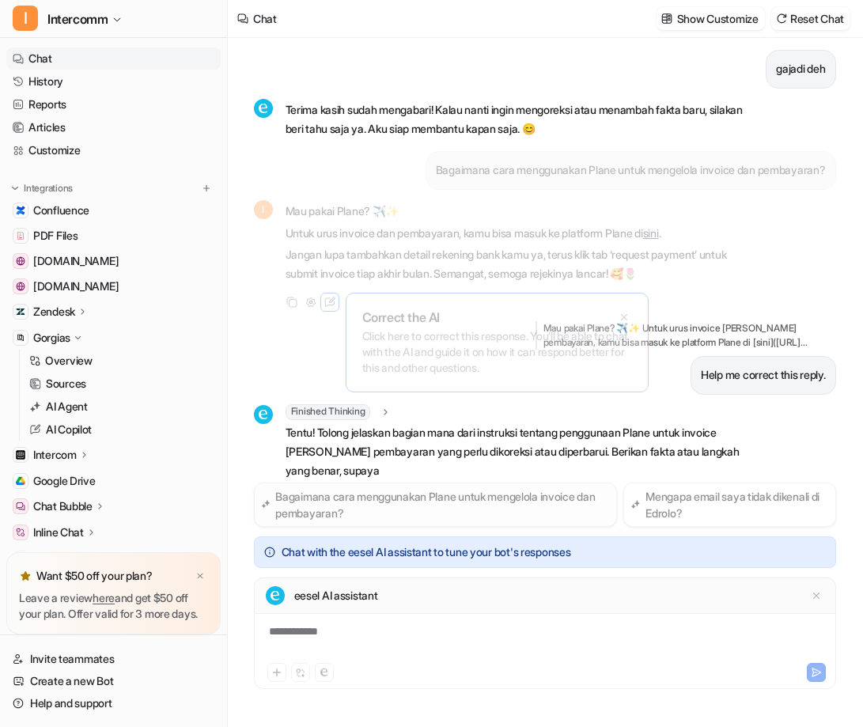
scroll to position [589, 0]
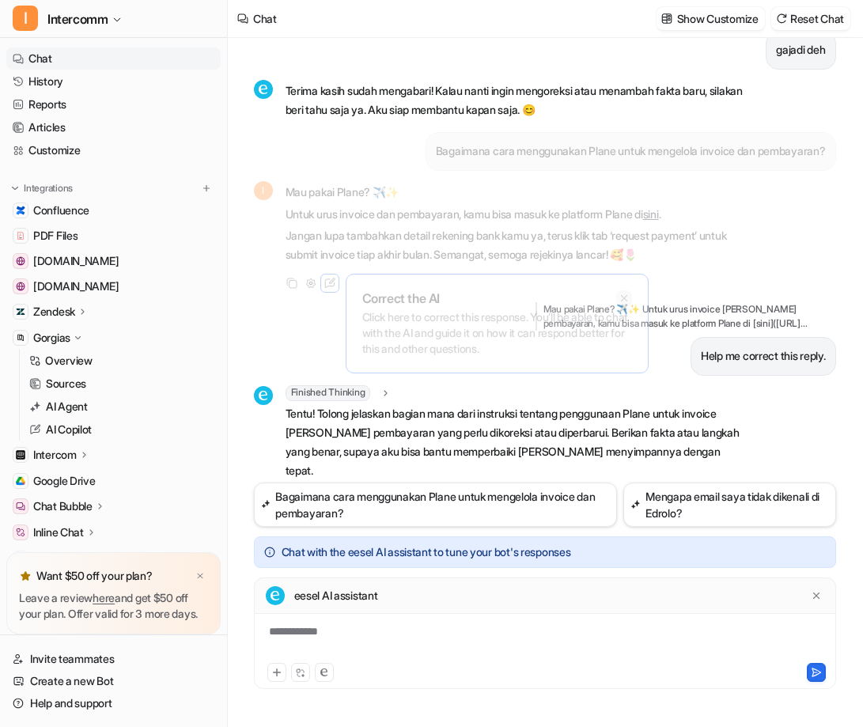
click at [628, 294] on icon at bounding box center [624, 298] width 11 height 11
click at [817, 598] on icon at bounding box center [816, 595] width 11 height 11
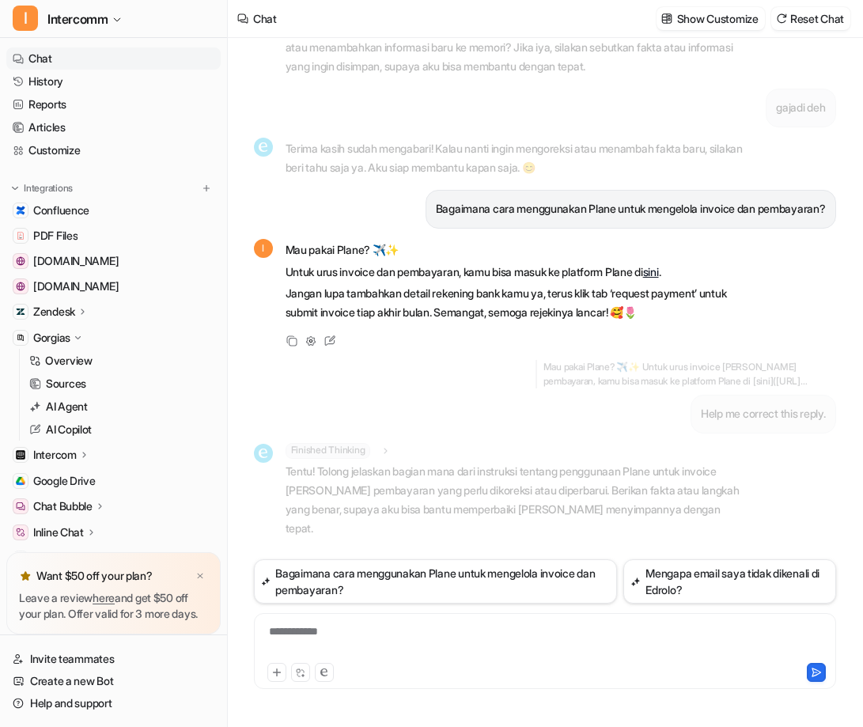
scroll to position [512, 0]
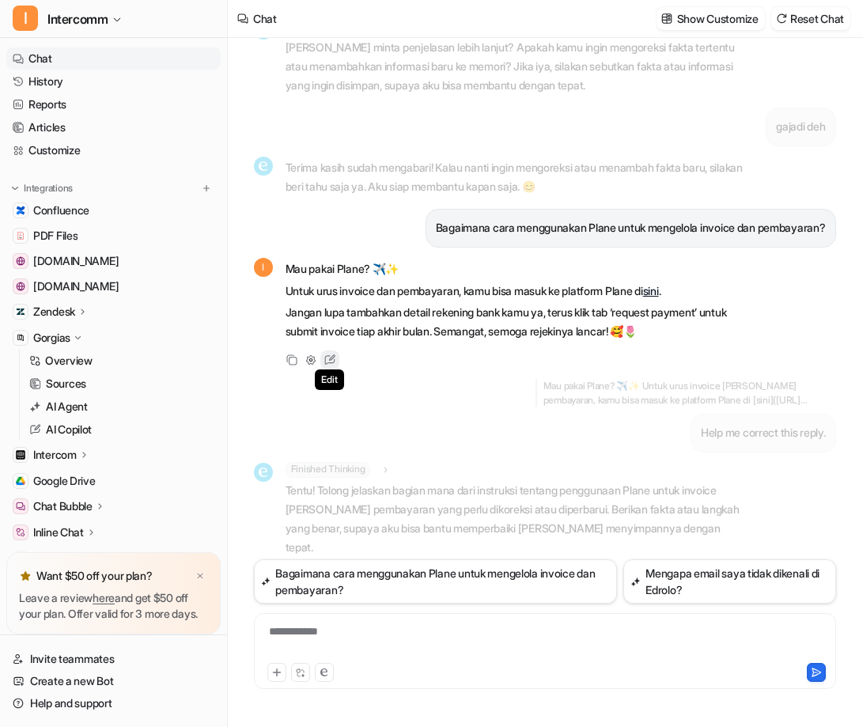
click at [324, 365] on icon at bounding box center [330, 360] width 21 height 21
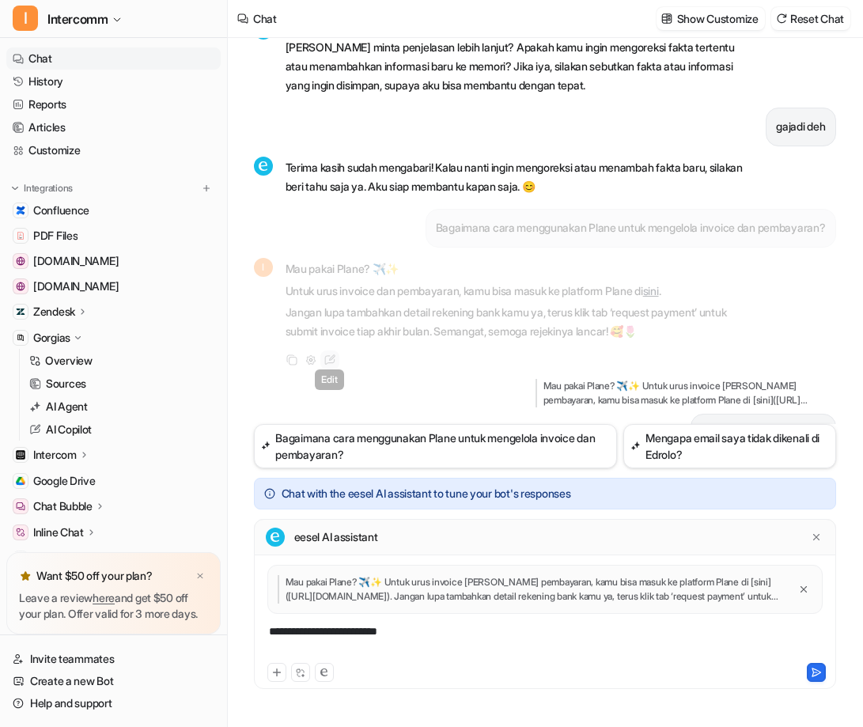
scroll to position [589, 0]
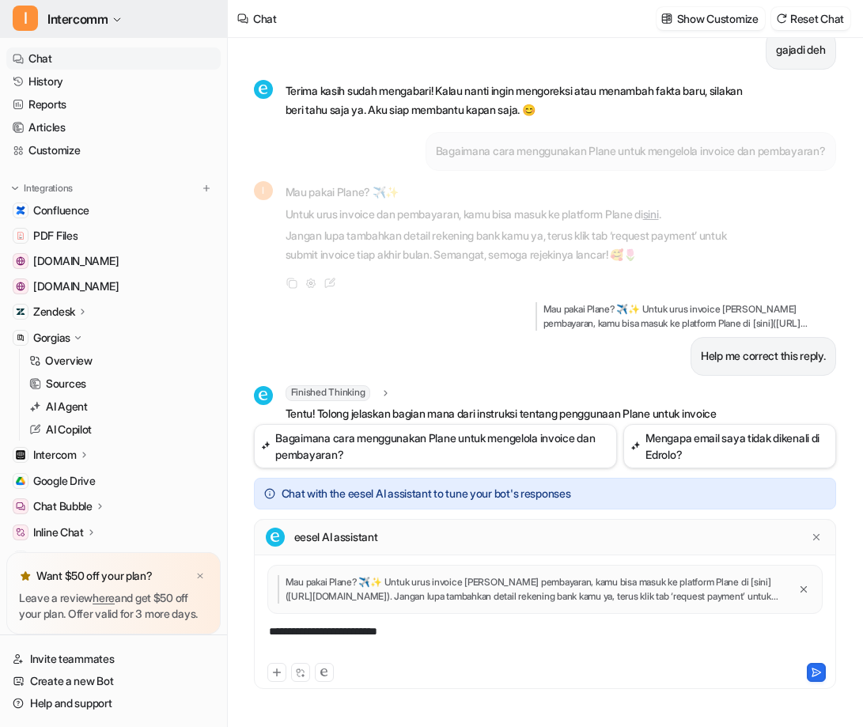
click at [108, 21] on span "Intercomm" at bounding box center [77, 19] width 60 height 22
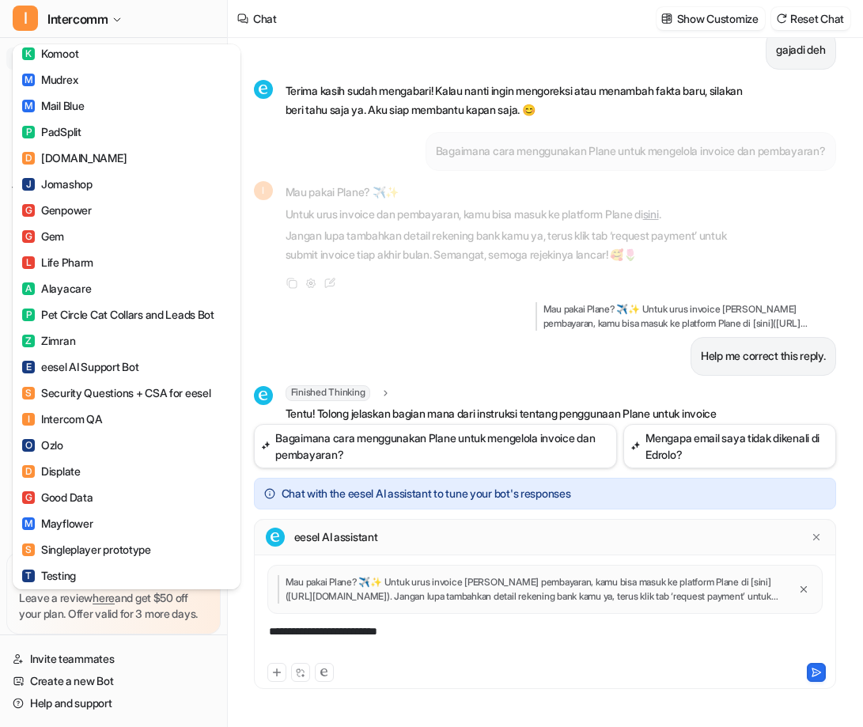
scroll to position [989, 0]
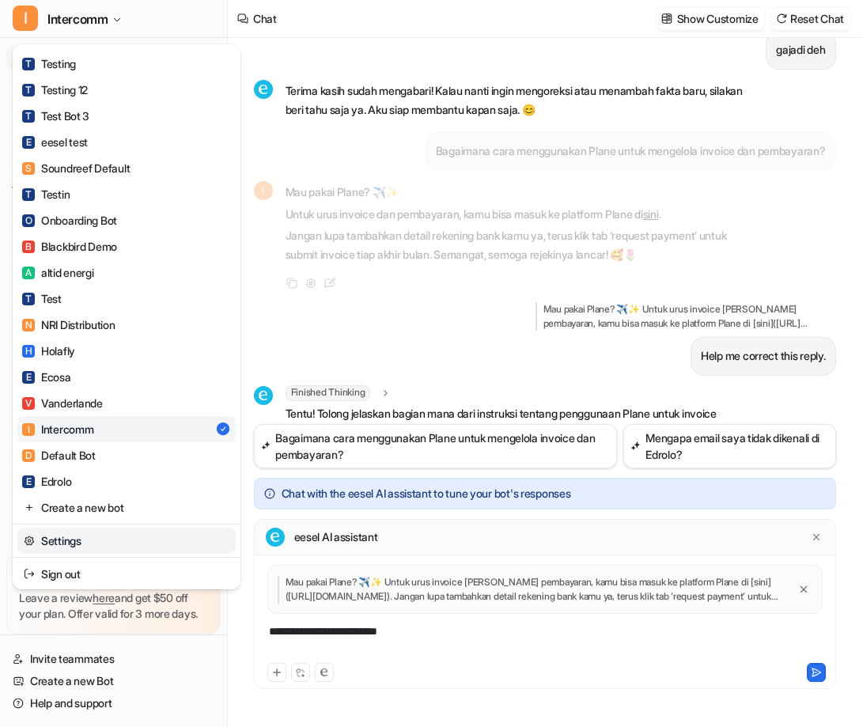
click at [82, 537] on link "Settings" at bounding box center [126, 541] width 218 height 26
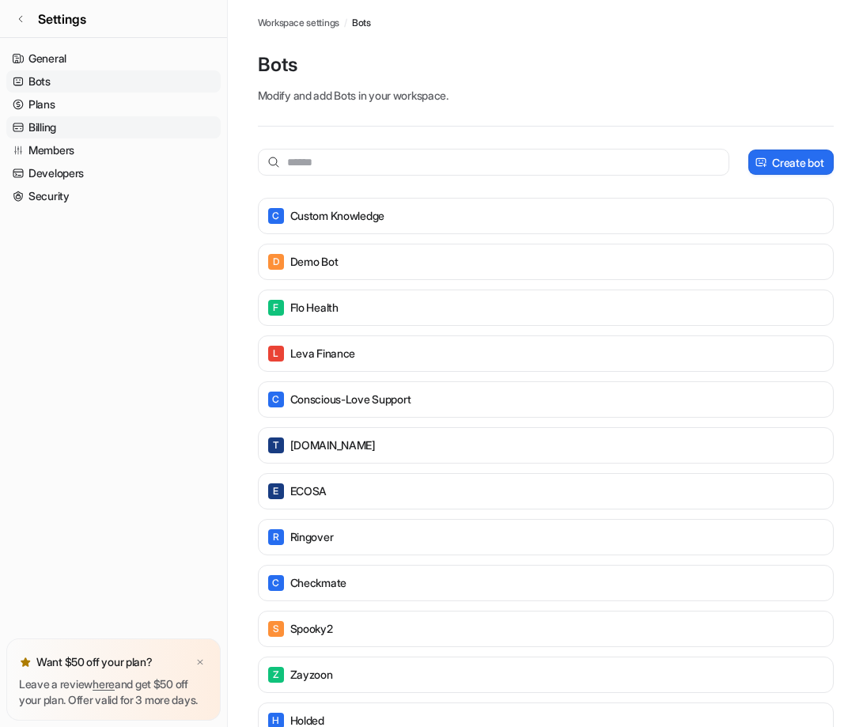
click at [126, 127] on link "Billing" at bounding box center [113, 127] width 214 height 22
